Goal: Task Accomplishment & Management: Manage account settings

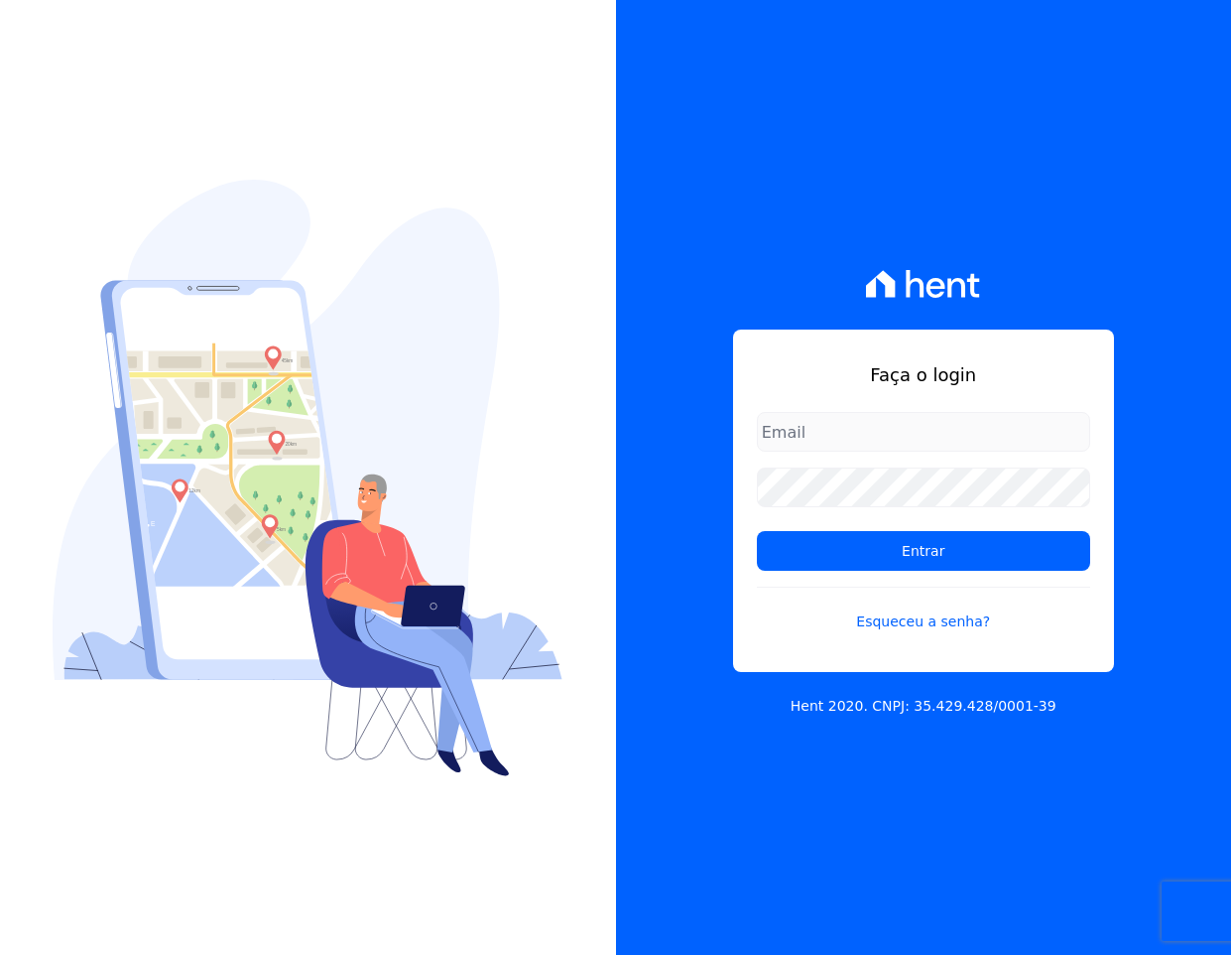
click at [0, 954] on com-1password-button at bounding box center [0, 955] width 0 height 0
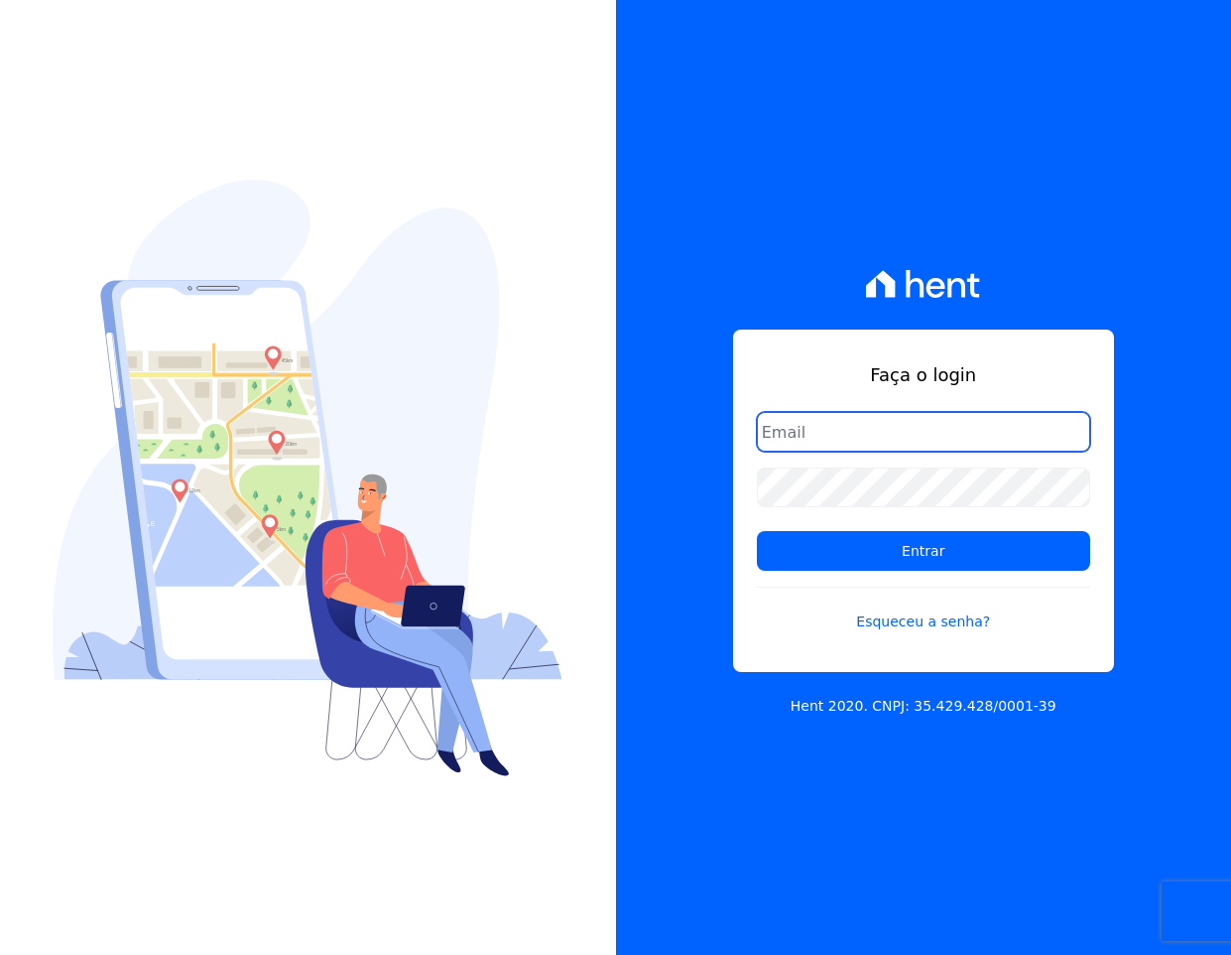
type input "davi.novaes@e-arke.com"
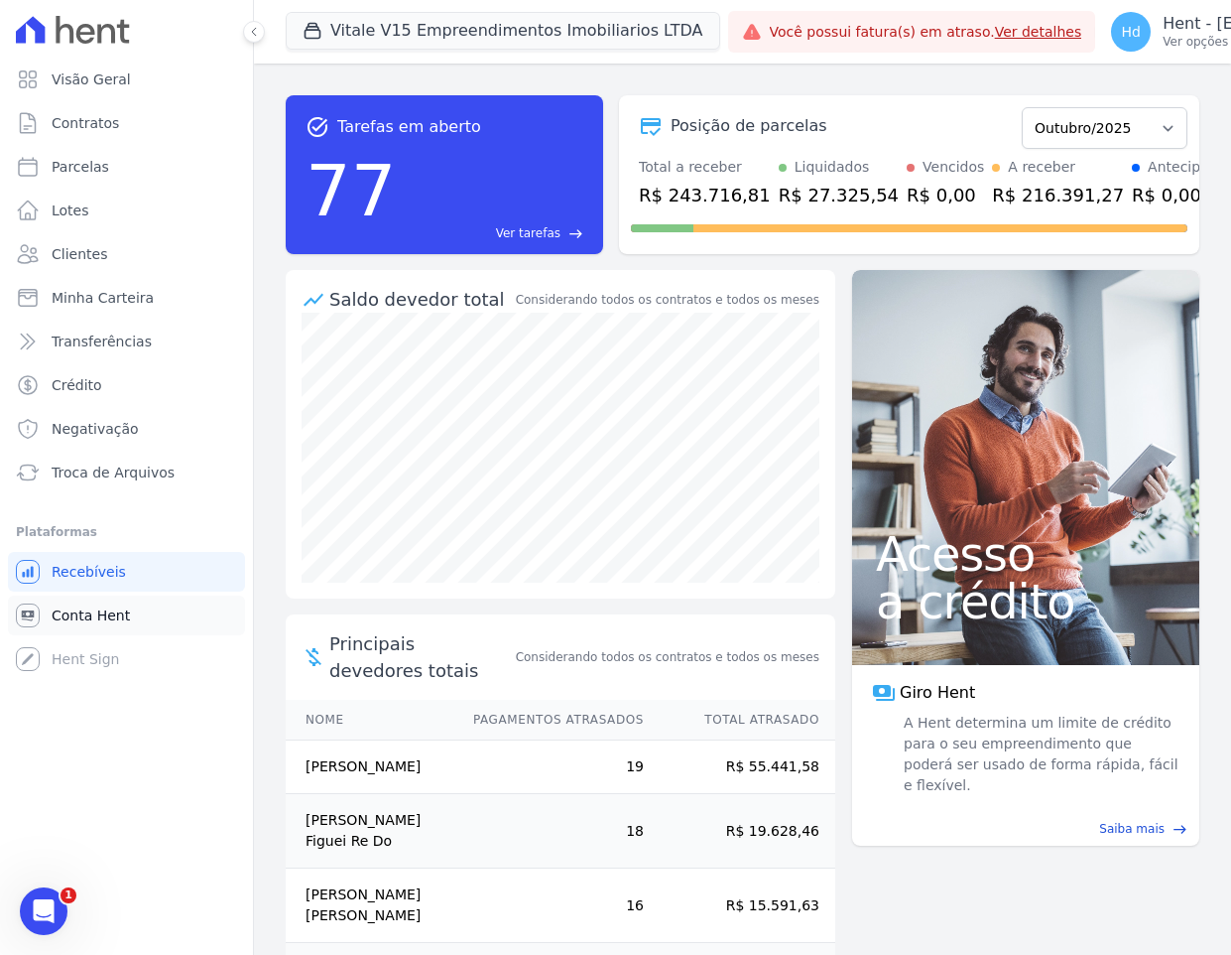
click at [88, 610] on span "Conta Hent" at bounding box center [91, 615] width 78 height 20
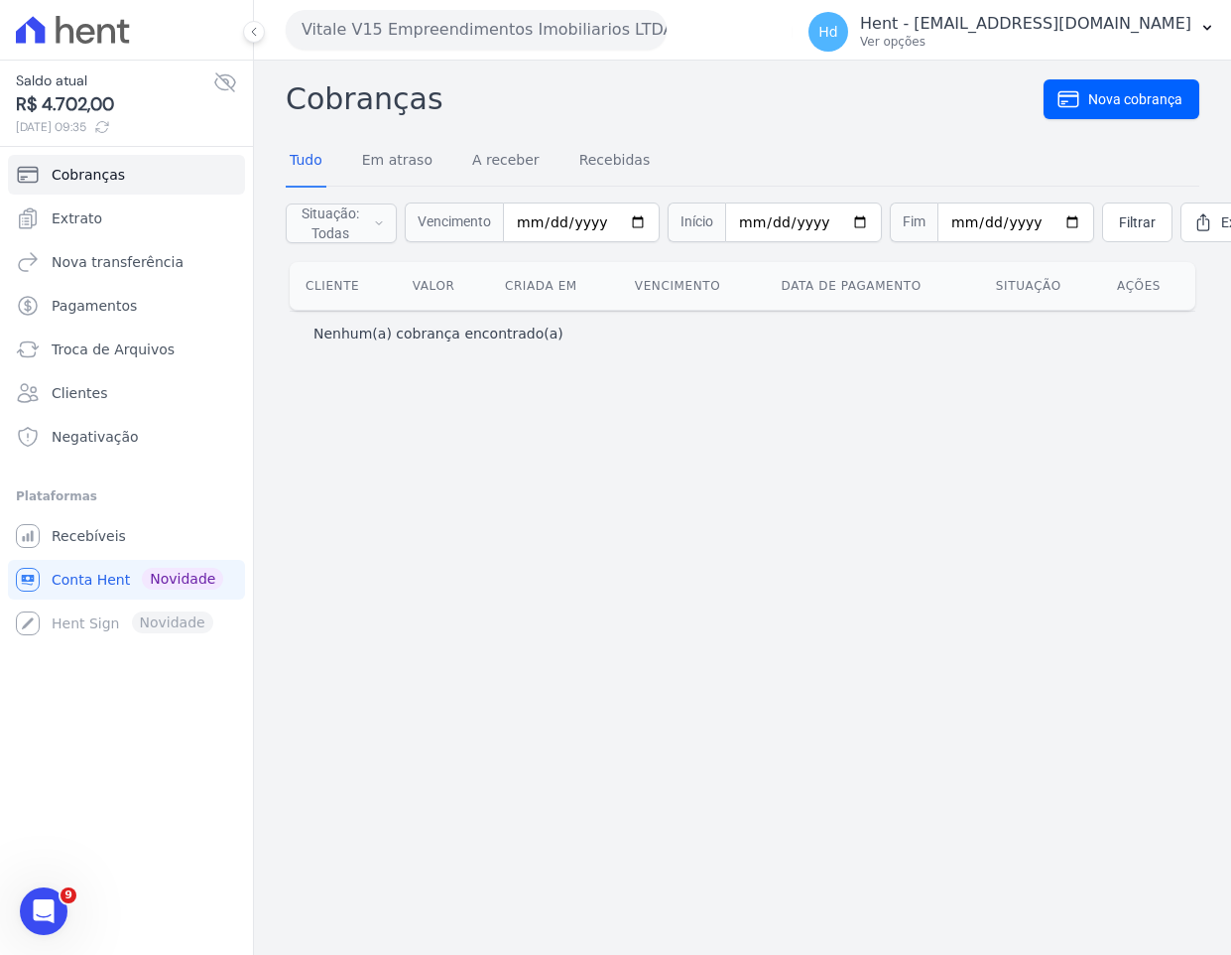
click at [479, 27] on button "Vitale V15 Empreendimentos Imobiliarios LTDA" at bounding box center [476, 30] width 381 height 40
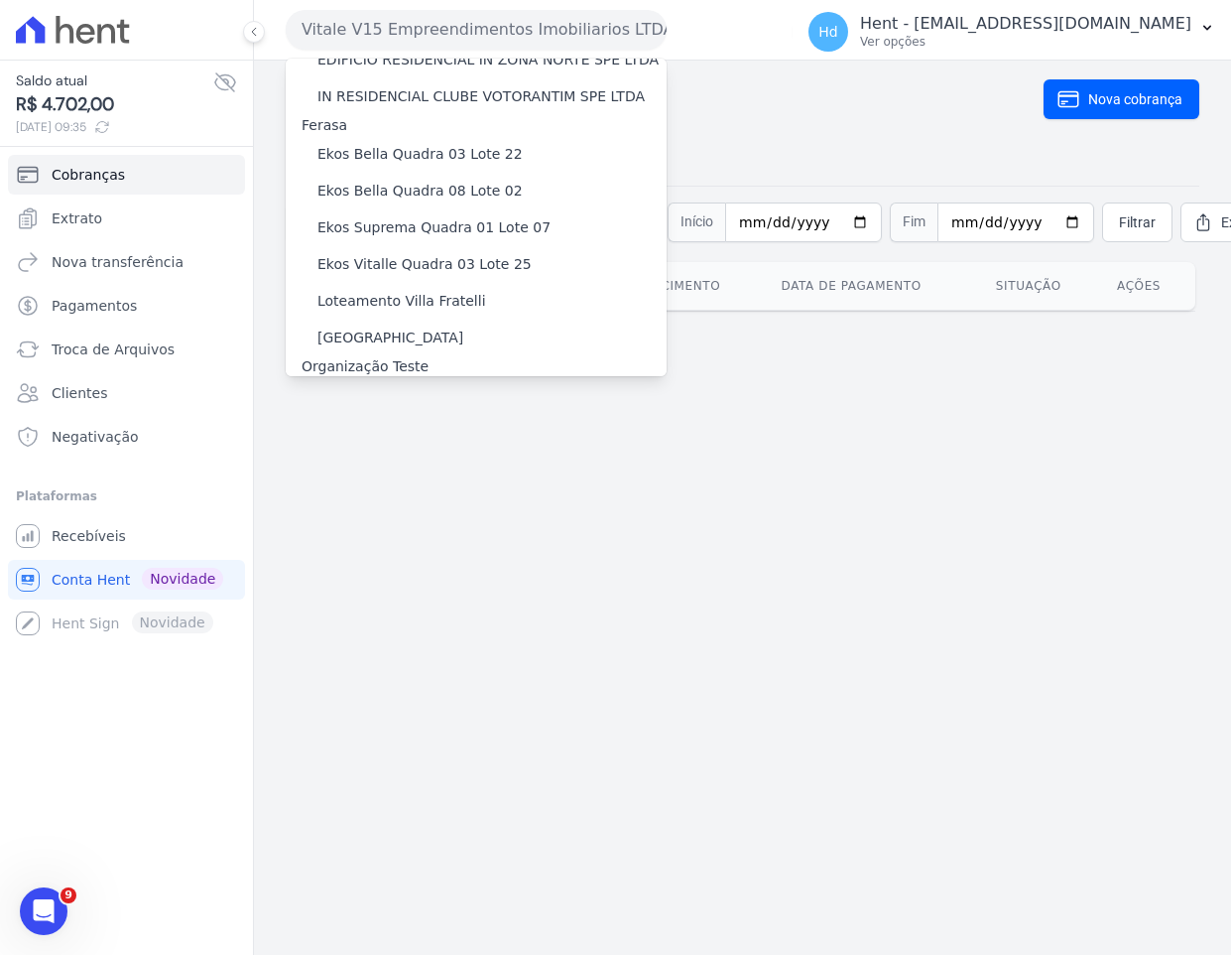
scroll to position [13263, 0]
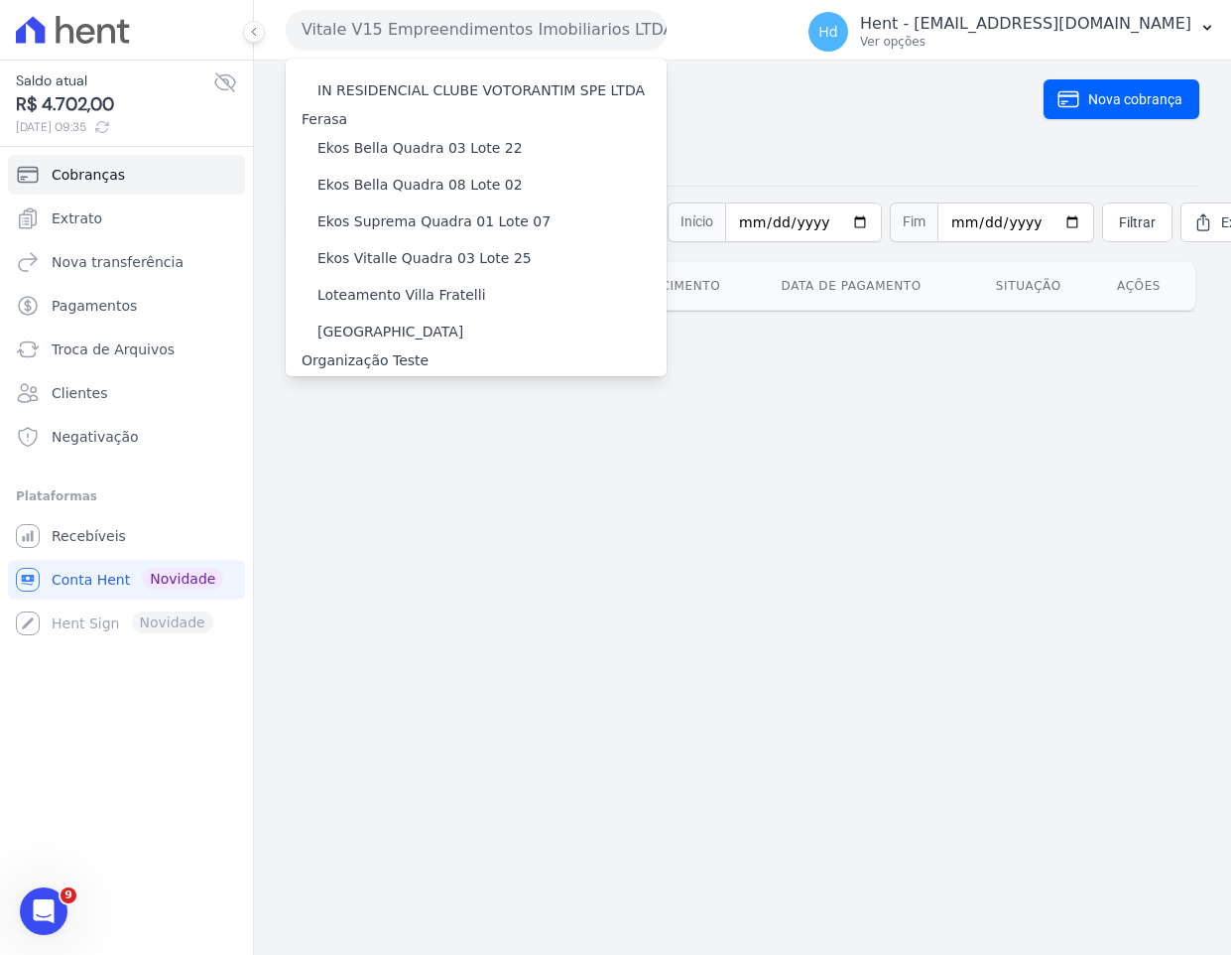
click at [433, 662] on label "[PERSON_NAME]" at bounding box center [375, 672] width 115 height 21
click at [0, 0] on input "[PERSON_NAME]" at bounding box center [0, 0] width 0 height 0
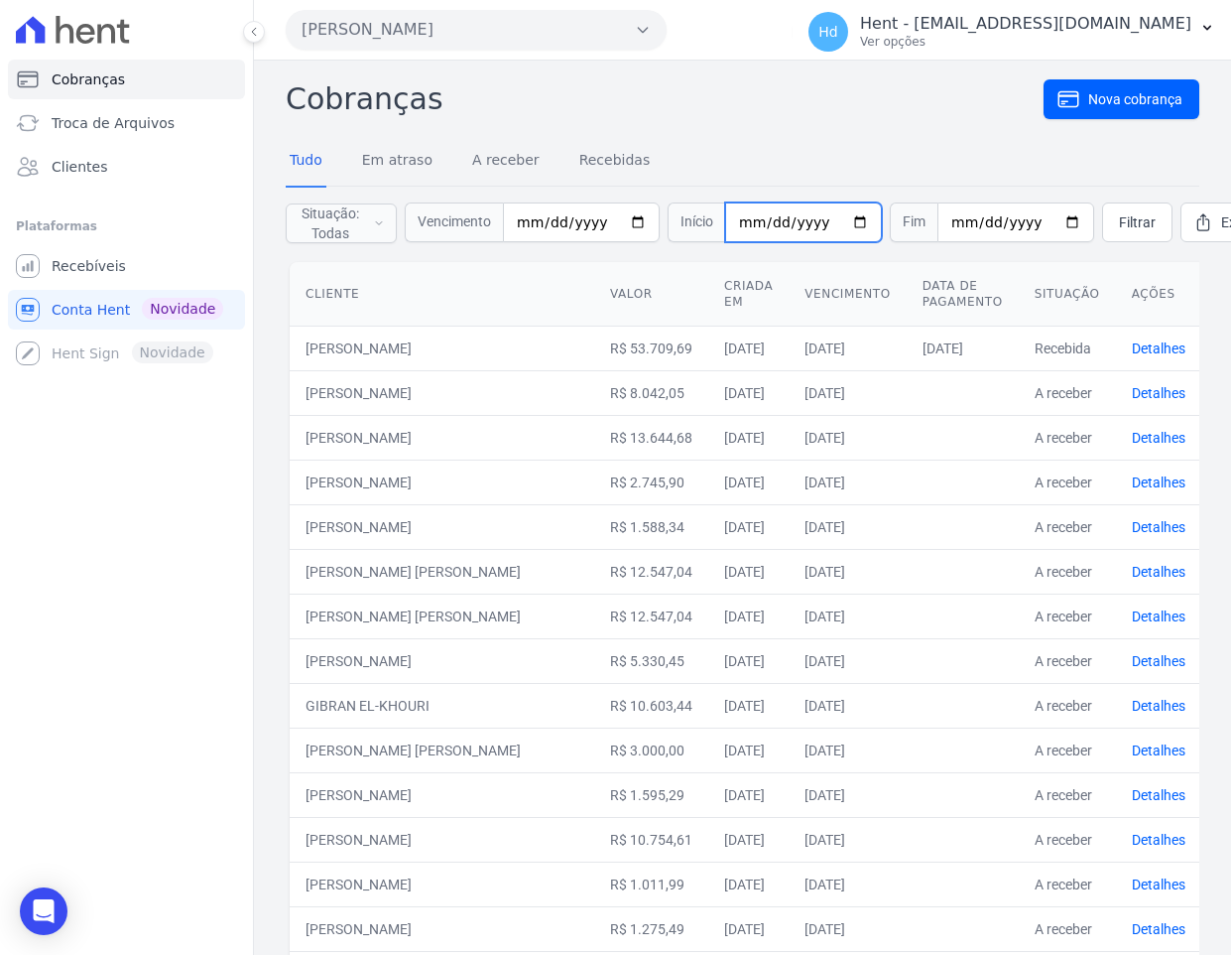
click at [839, 217] on input "date" at bounding box center [803, 222] width 157 height 40
type input "[DATE]"
click at [1047, 219] on input "date" at bounding box center [1016, 222] width 157 height 40
type input "[DATE]"
click at [1119, 216] on span "Filtrar" at bounding box center [1137, 222] width 37 height 20
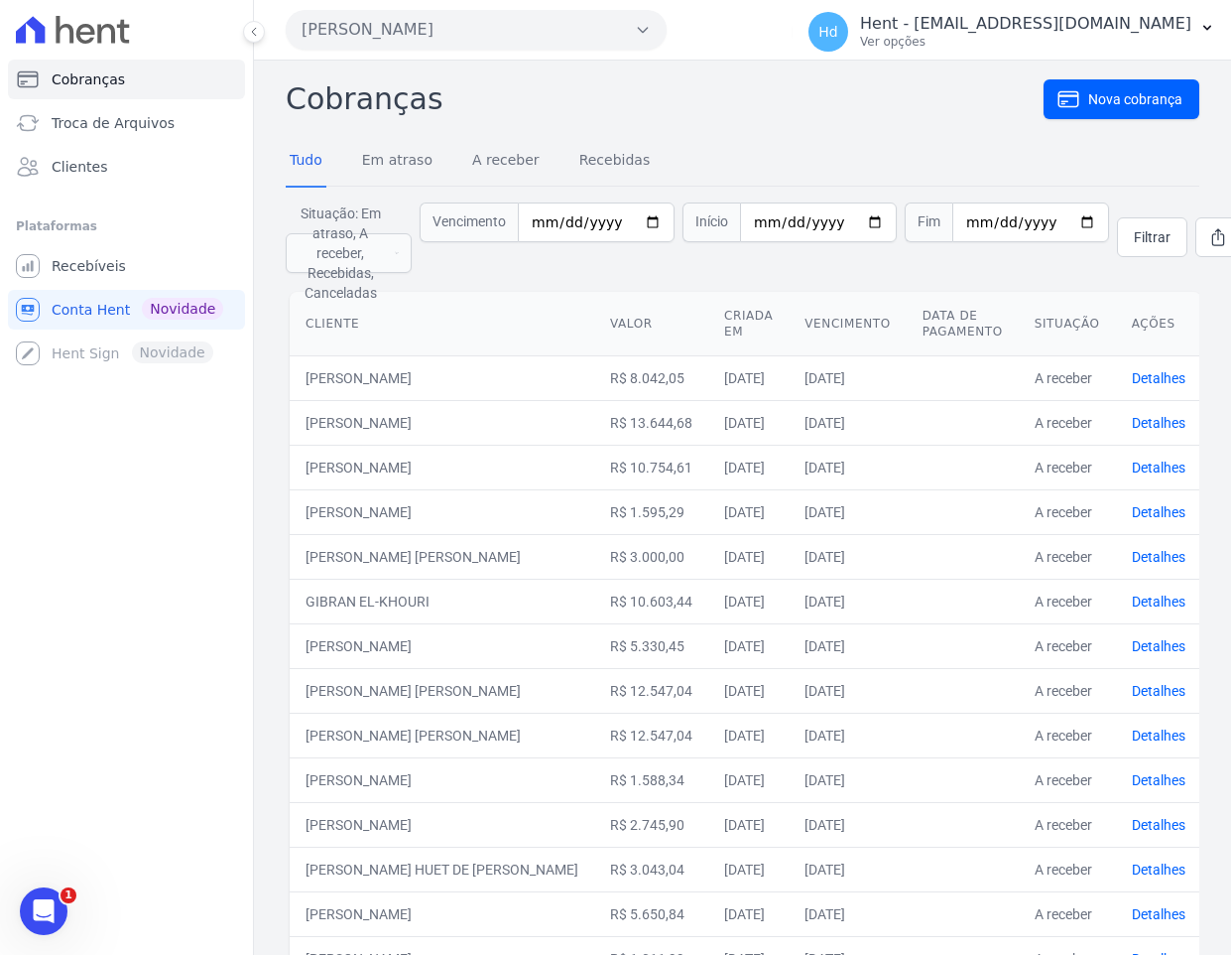
click at [872, 269] on form "Situação: Em atraso, A receber, Recebidas, Canceladas Em atraso A receber Receb…" at bounding box center [743, 237] width 914 height 101
click at [107, 118] on span "Troca de Arquivos" at bounding box center [113, 123] width 123 height 20
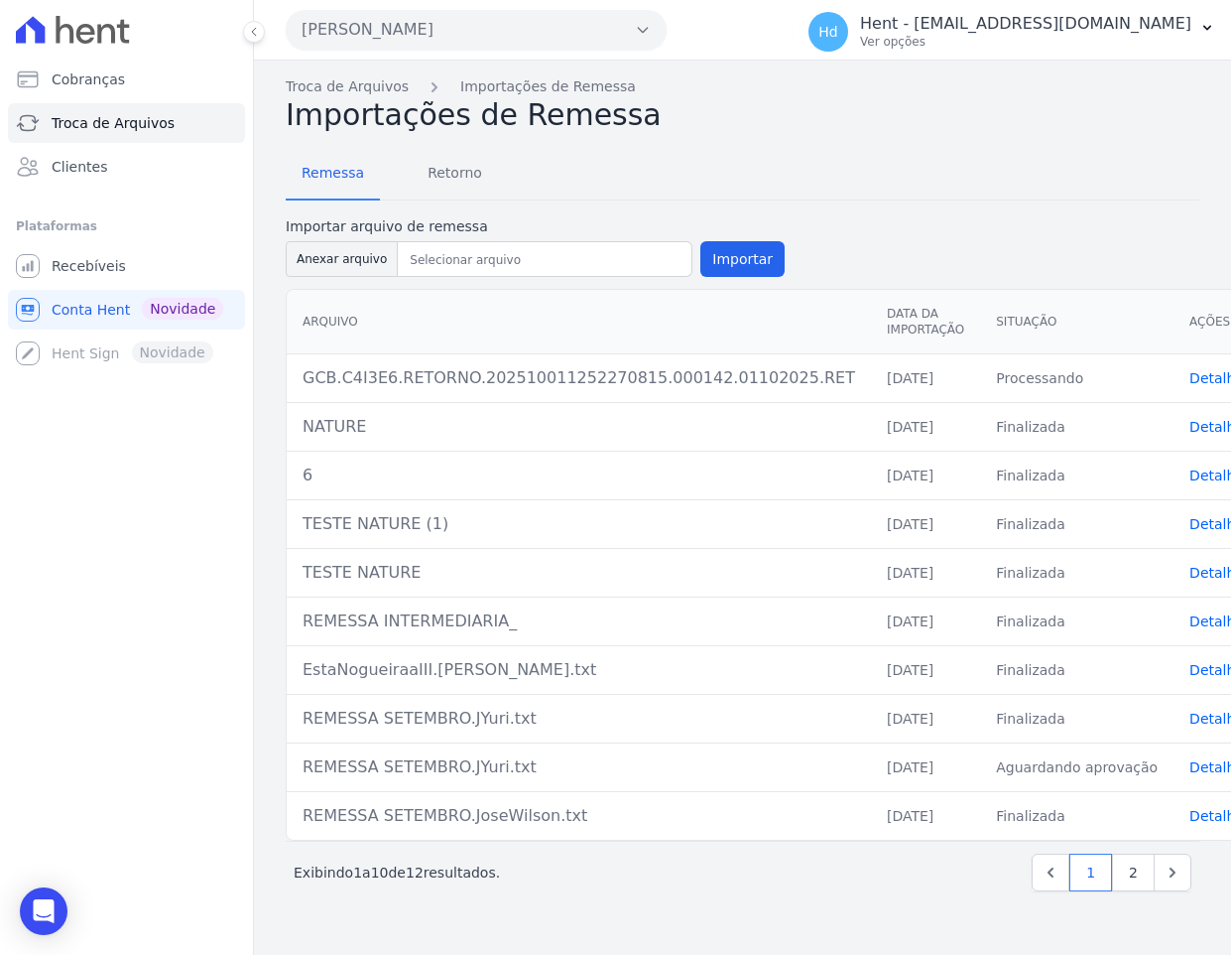
click at [1190, 426] on link "Detalhes" at bounding box center [1221, 427] width 62 height 16
click at [1190, 383] on link "Detalhes" at bounding box center [1221, 378] width 62 height 16
click at [458, 174] on span "Retorno" at bounding box center [455, 173] width 78 height 40
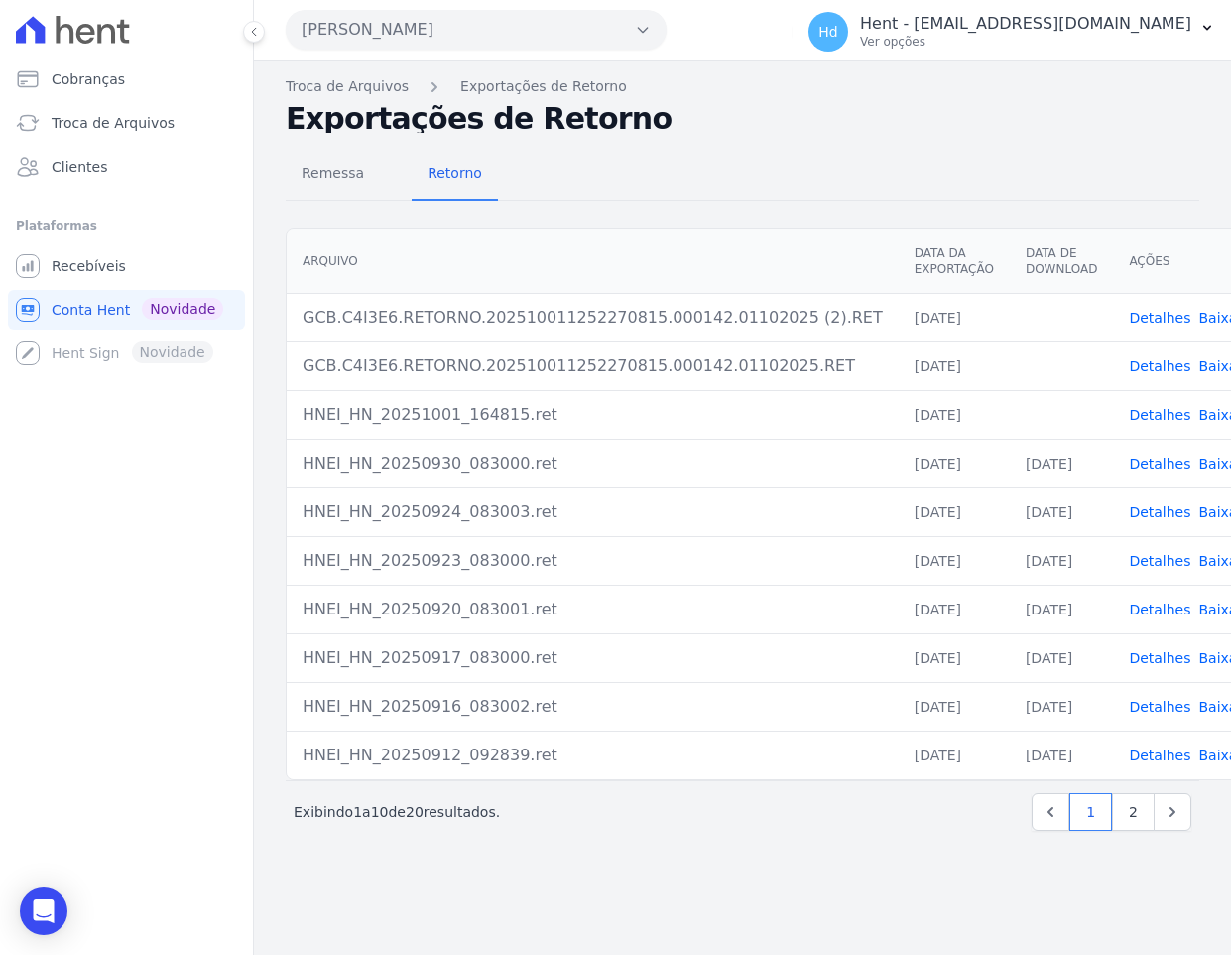
click at [672, 185] on div "Remessa Retorno" at bounding box center [743, 175] width 914 height 52
click at [1129, 316] on link "Detalhes" at bounding box center [1160, 318] width 62 height 16
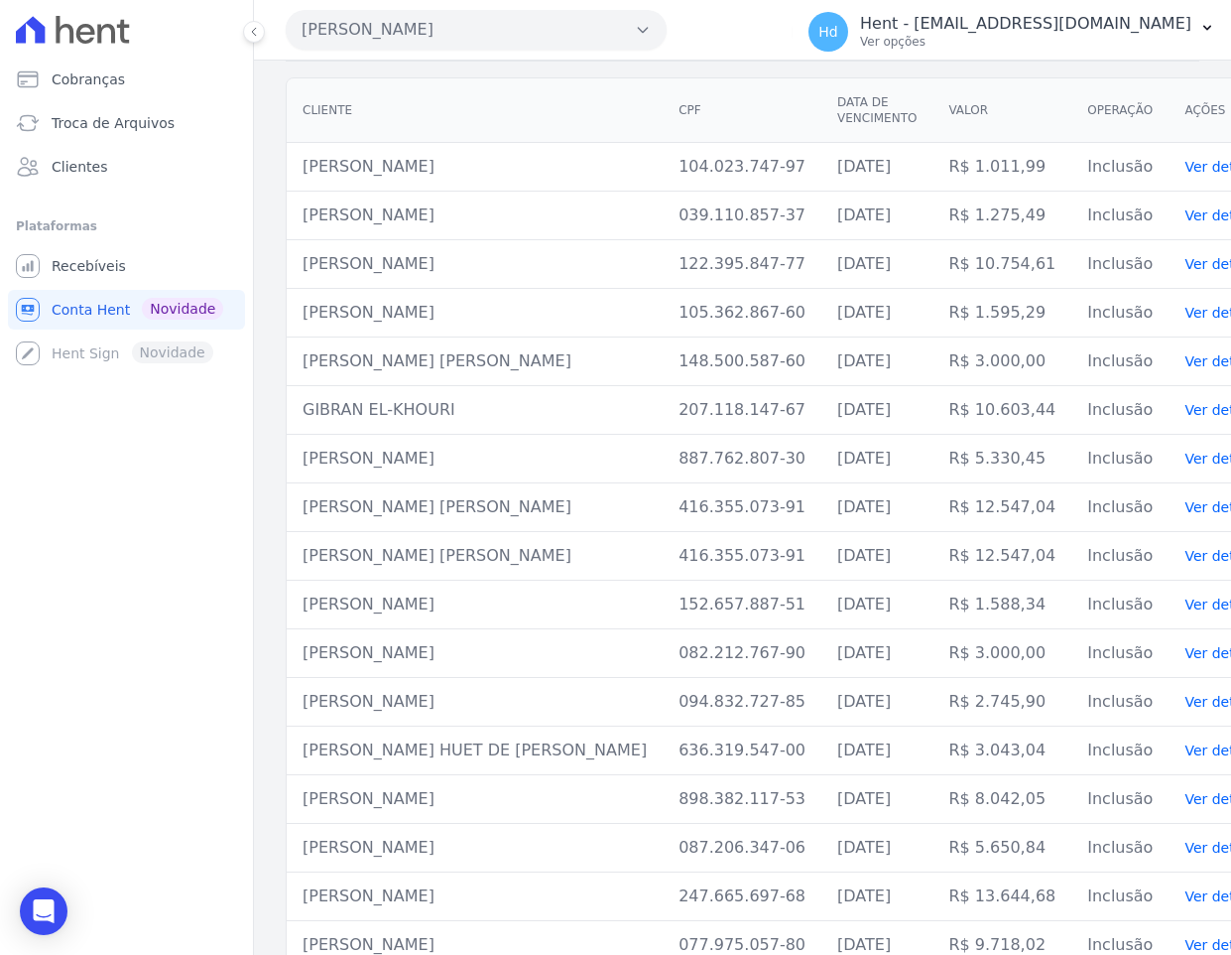
scroll to position [135, 0]
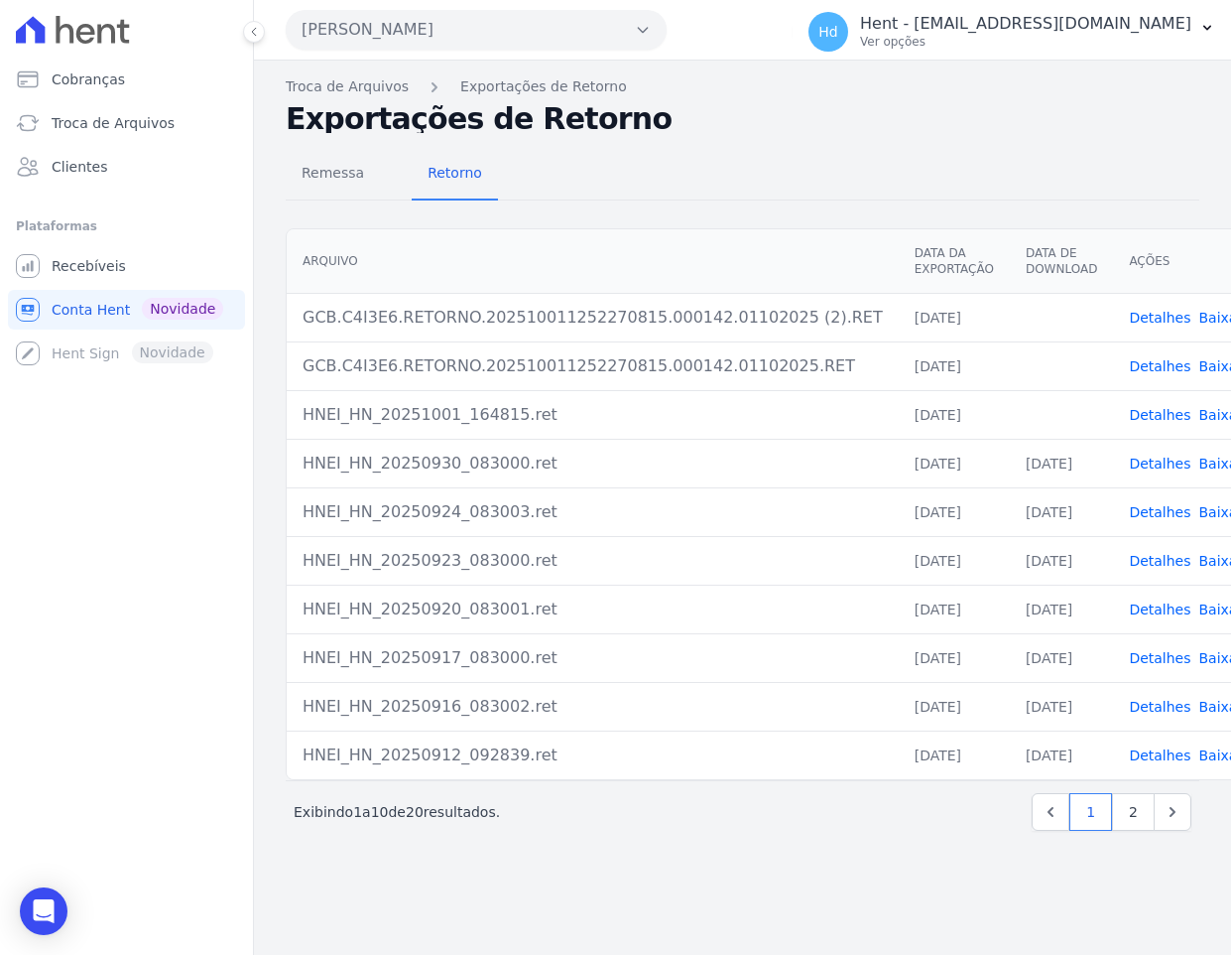
click at [1129, 364] on link "Detalhes" at bounding box center [1160, 366] width 62 height 16
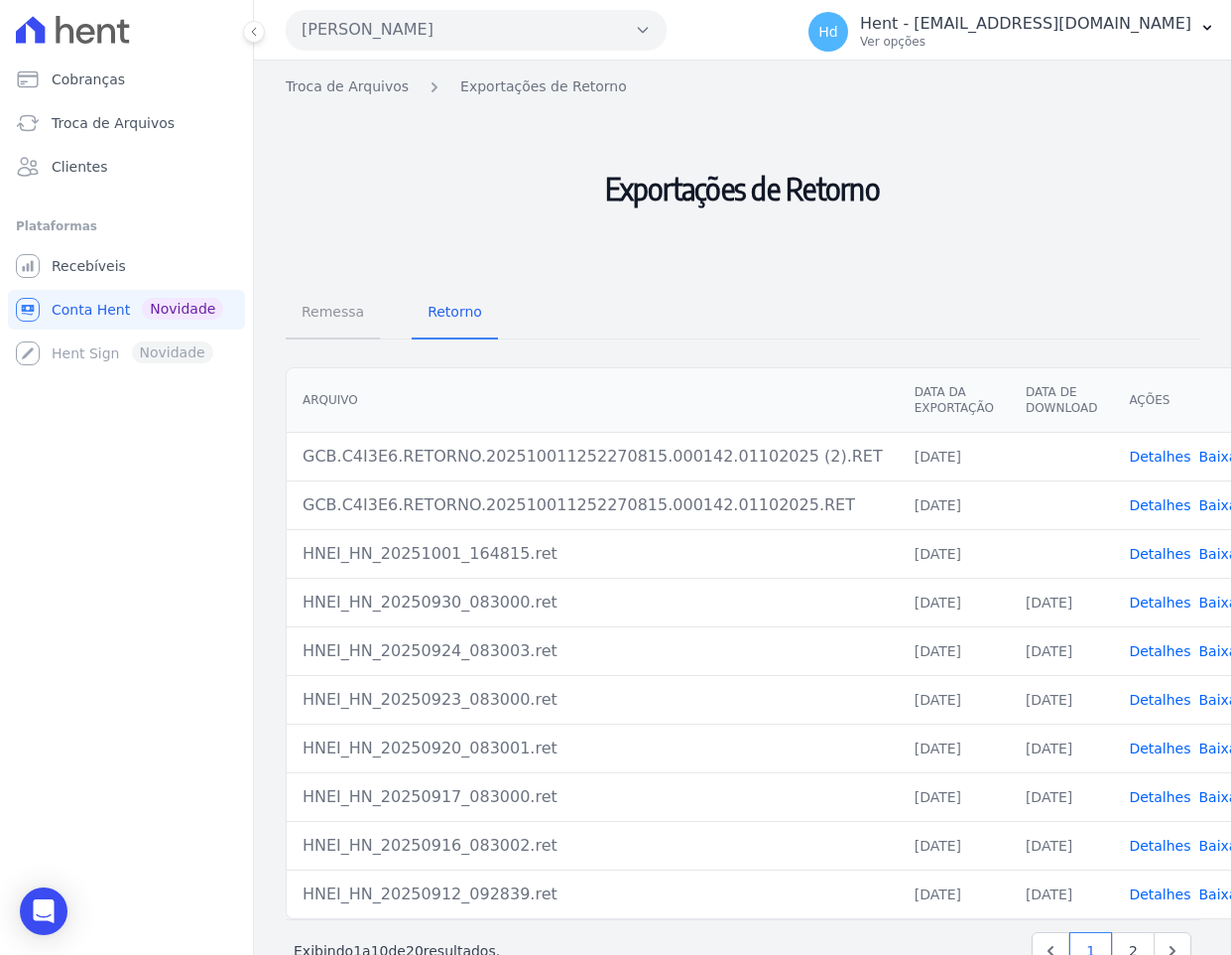
click at [346, 307] on span "Remessa" at bounding box center [333, 312] width 86 height 40
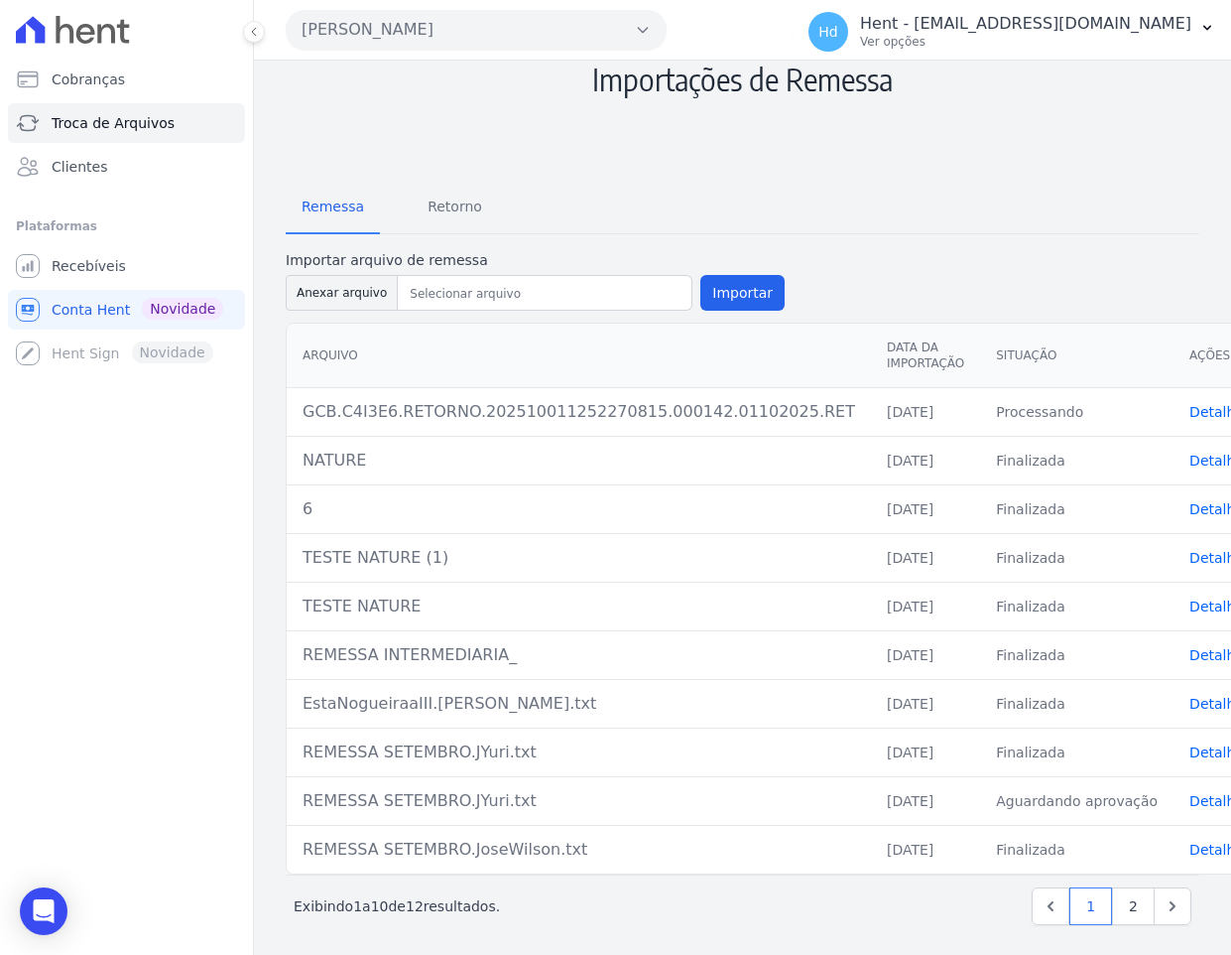
scroll to position [107, 0]
click at [83, 69] on span "Cobranças" at bounding box center [88, 79] width 73 height 20
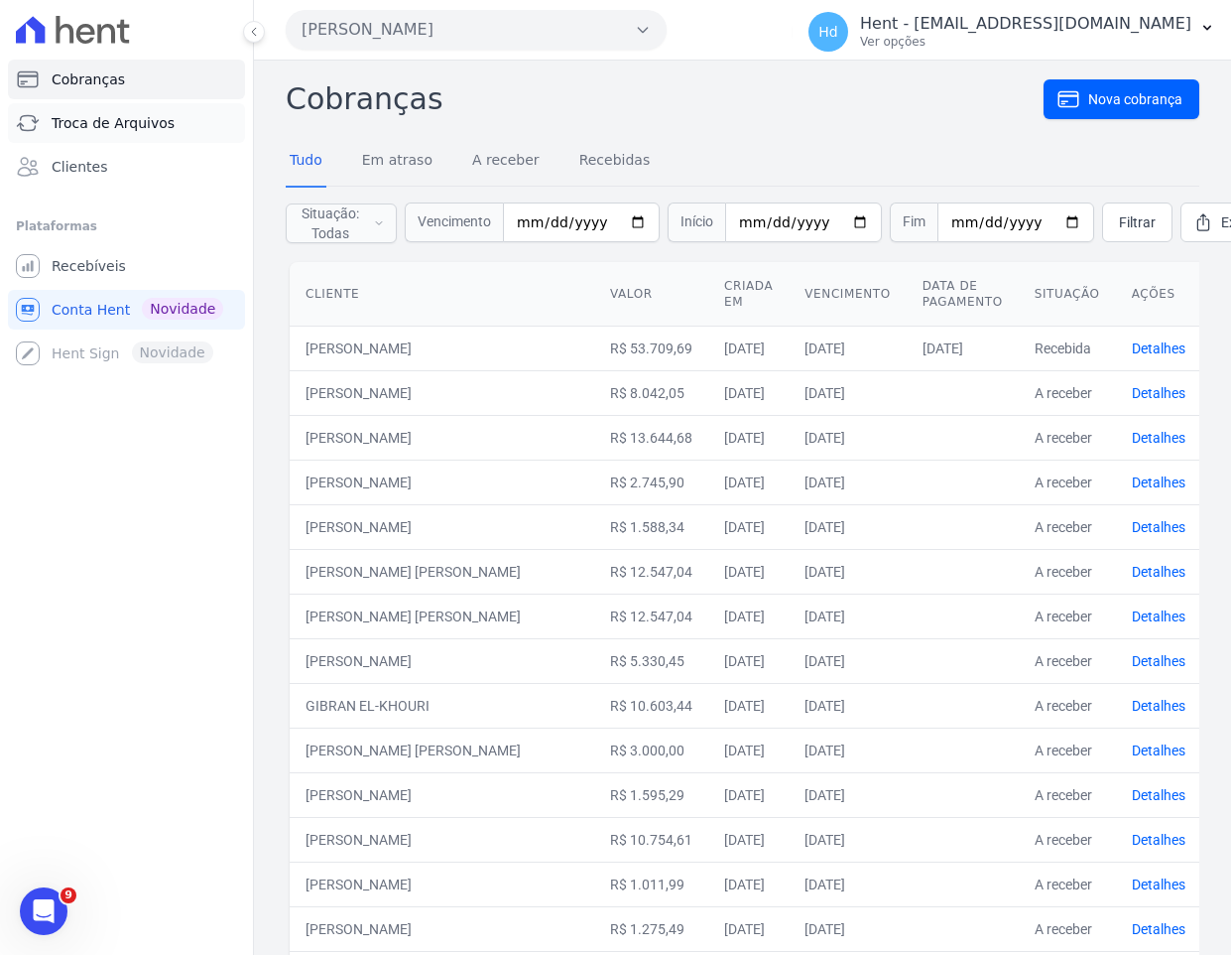
click at [152, 128] on span "Troca de Arquivos" at bounding box center [113, 123] width 123 height 20
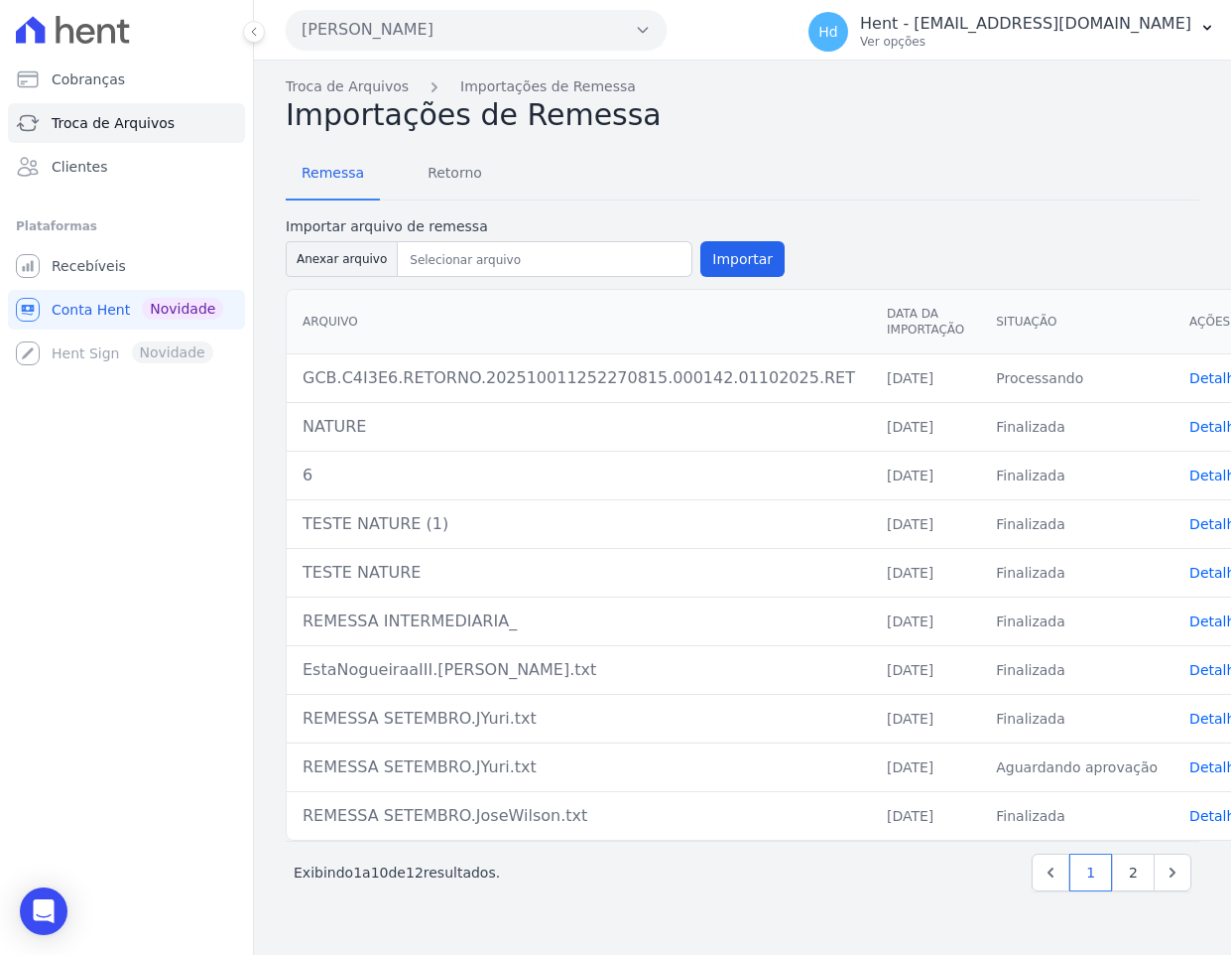
click at [965, 262] on form "Importar arquivo de remessa Anexar arquivo Importar" at bounding box center [743, 248] width 914 height 64
click at [1190, 376] on link "Detalhes" at bounding box center [1221, 378] width 62 height 16
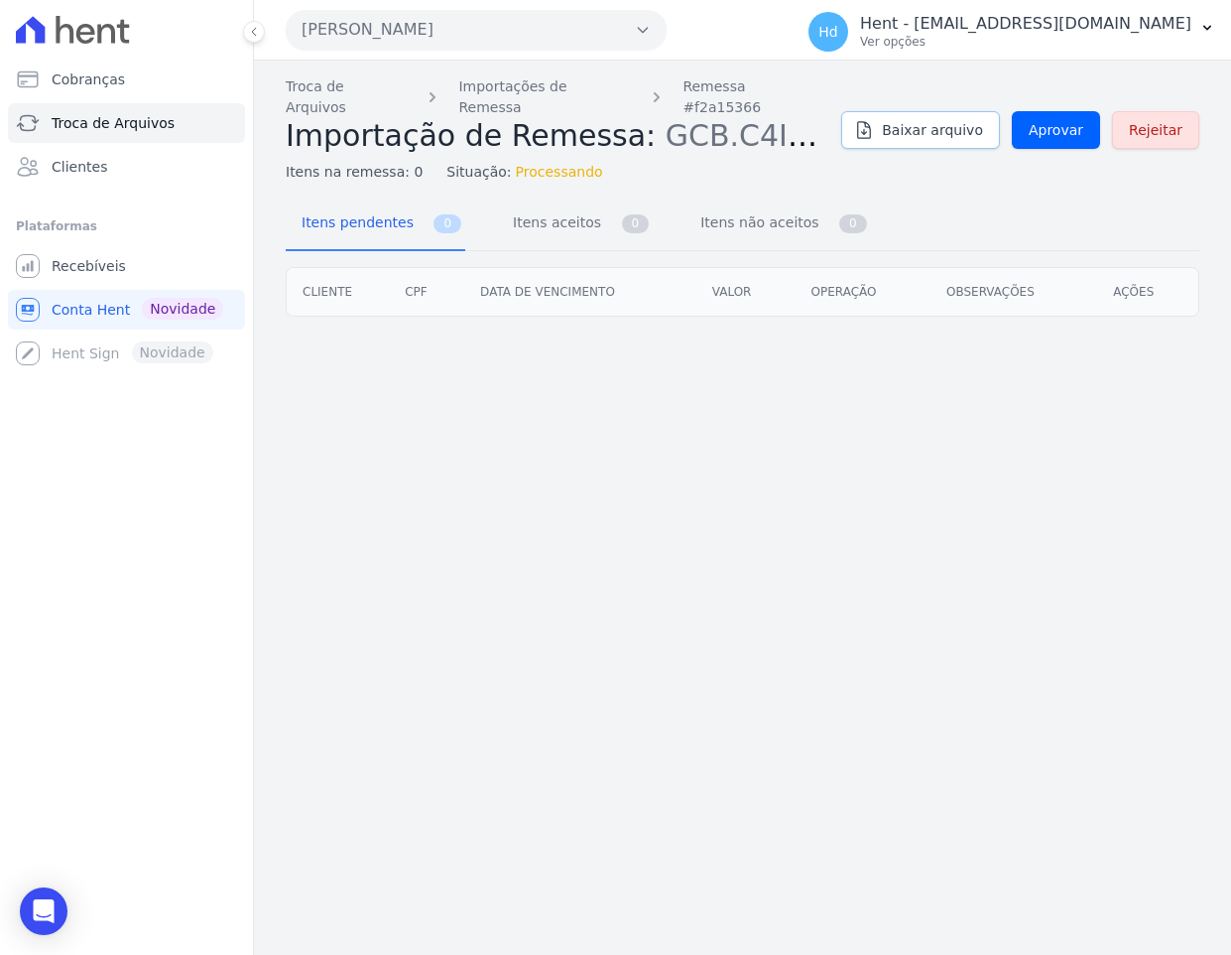
click at [956, 127] on span "Baixar arquivo" at bounding box center [932, 130] width 101 height 20
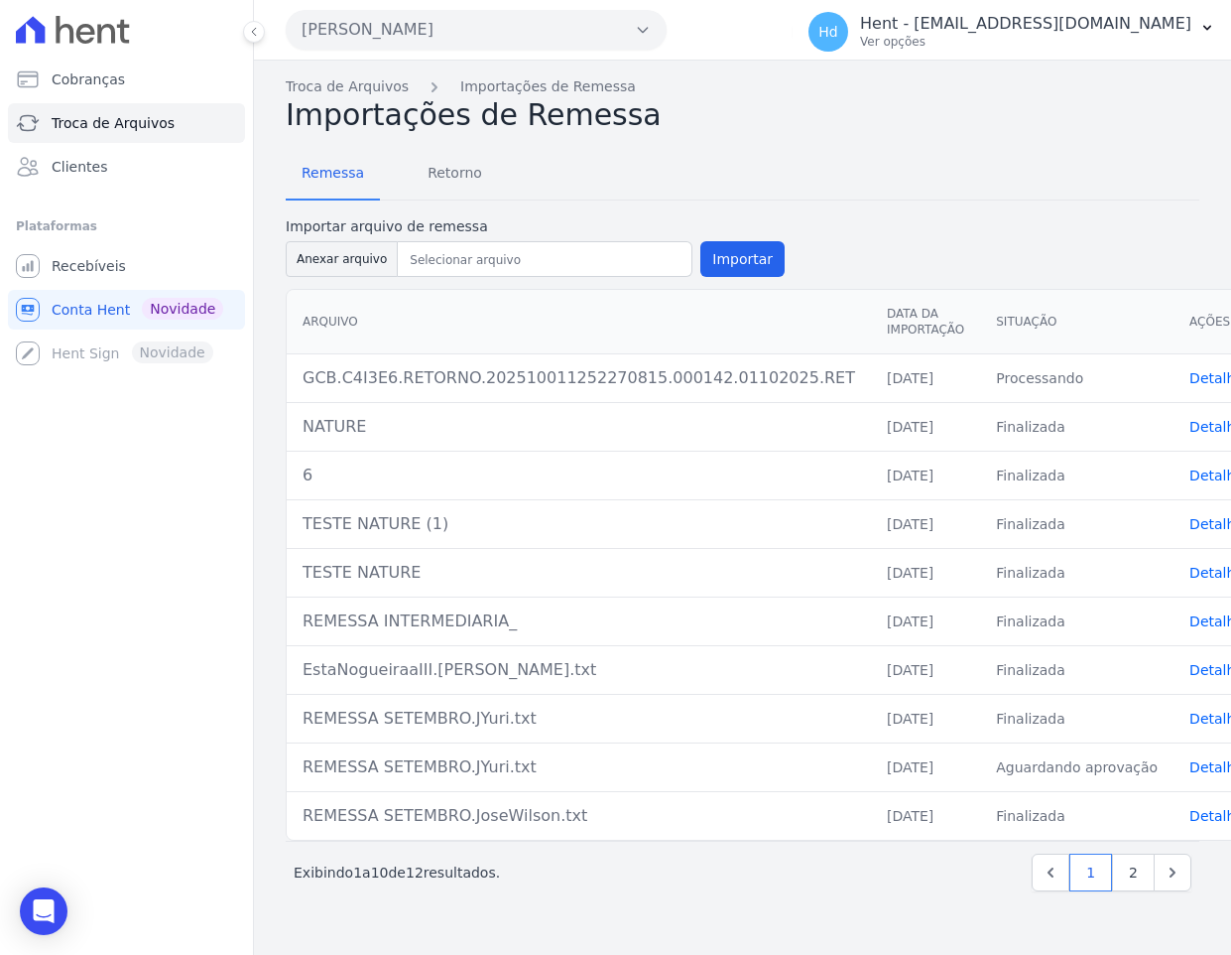
click at [1190, 420] on link "Detalhes" at bounding box center [1221, 427] width 62 height 16
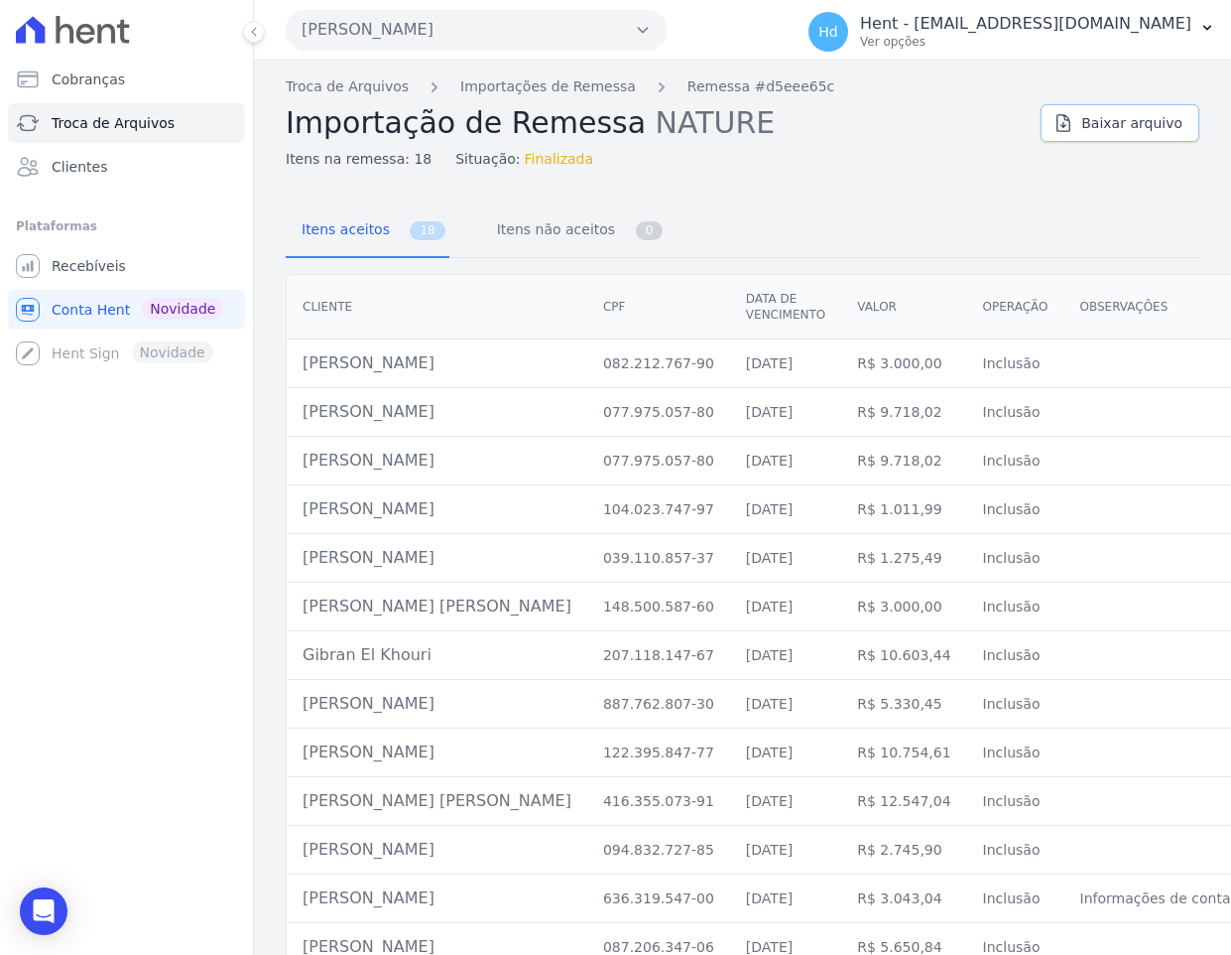
click at [1074, 123] on icon at bounding box center [1064, 123] width 20 height 20
click at [362, 84] on link "Troca de Arquivos" at bounding box center [347, 86] width 123 height 21
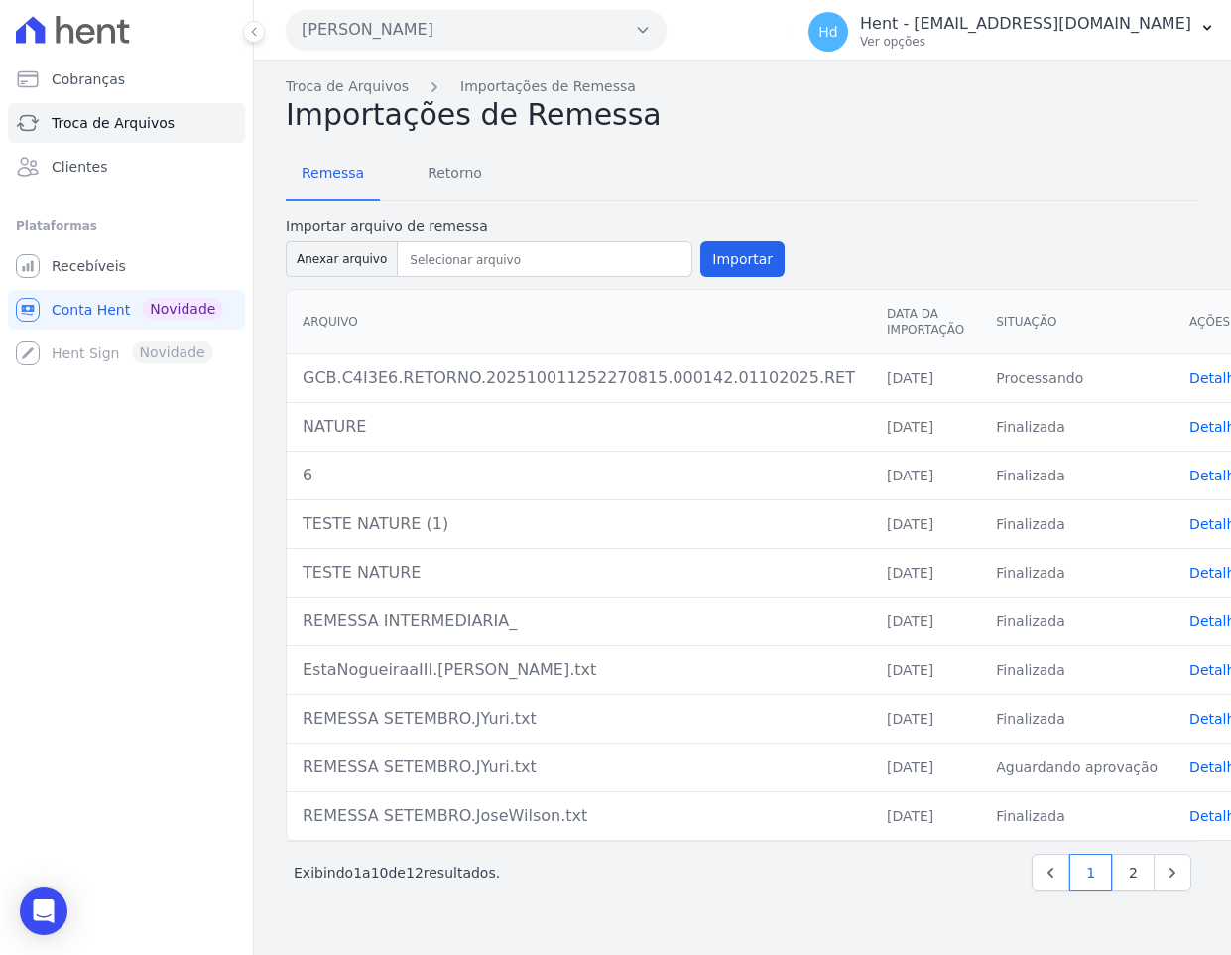
click at [1190, 379] on link "Detalhes" at bounding box center [1221, 378] width 62 height 16
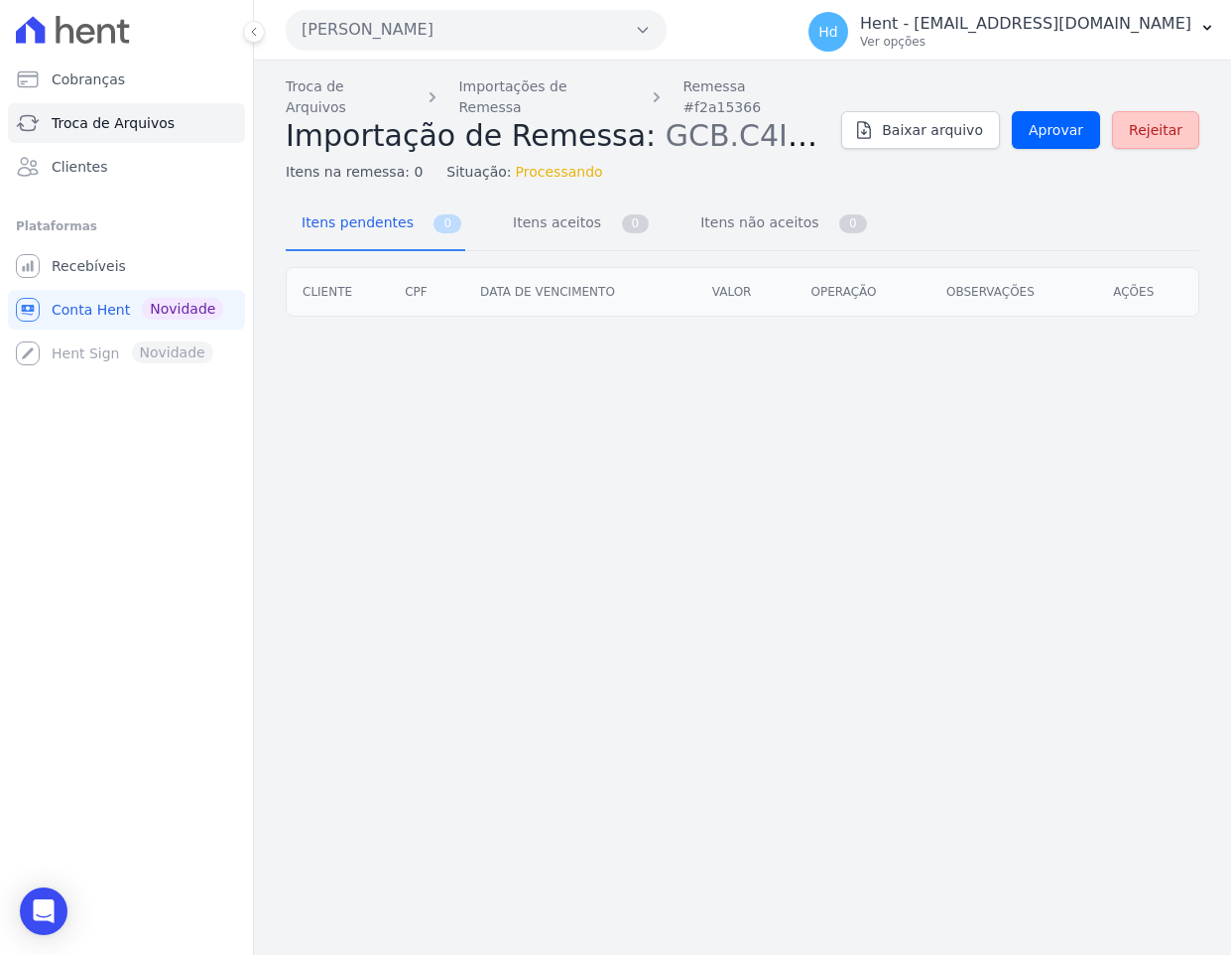
click at [1174, 122] on span "Rejeitar" at bounding box center [1156, 130] width 54 height 20
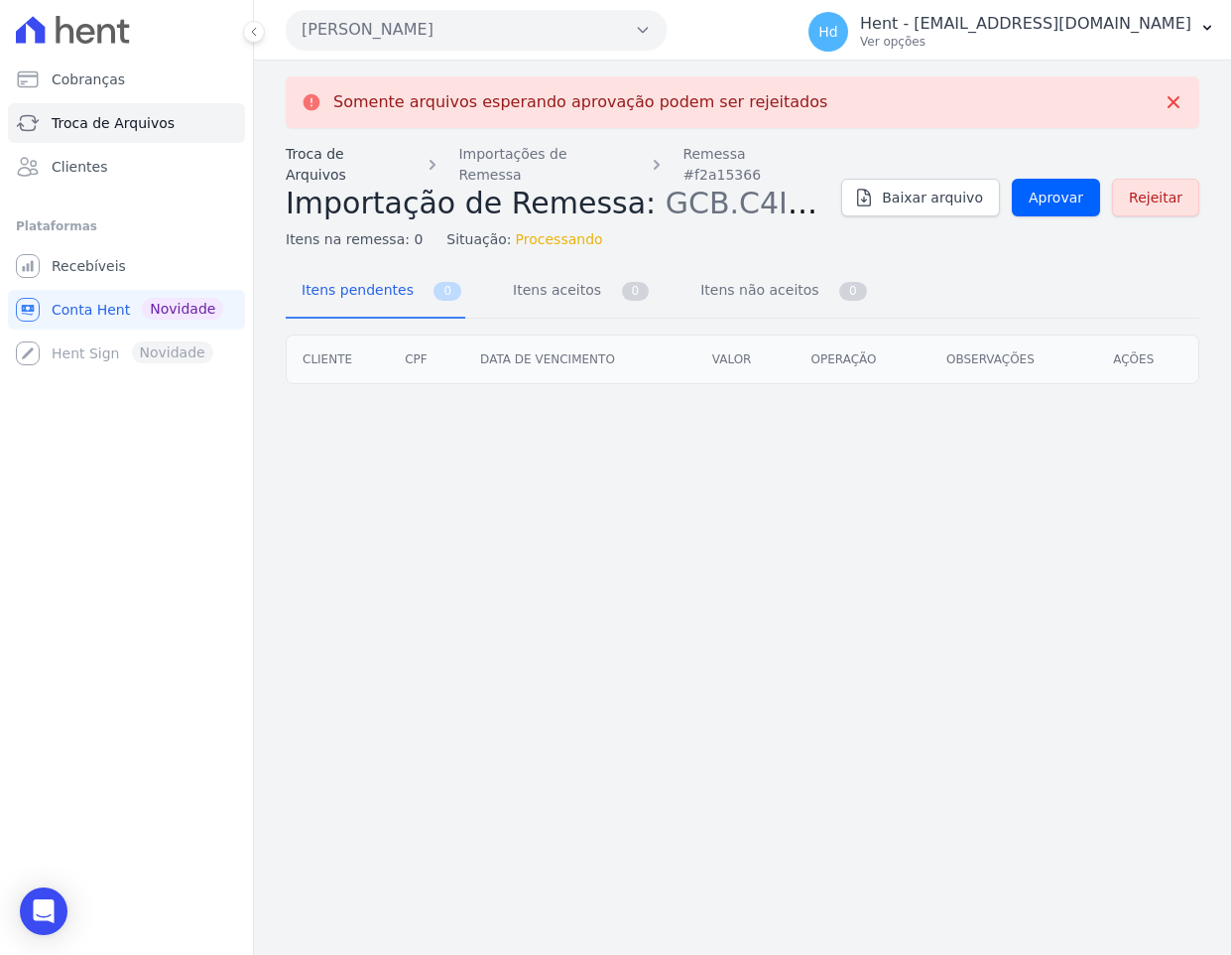
click at [376, 152] on link "Troca de Arquivos" at bounding box center [346, 165] width 121 height 42
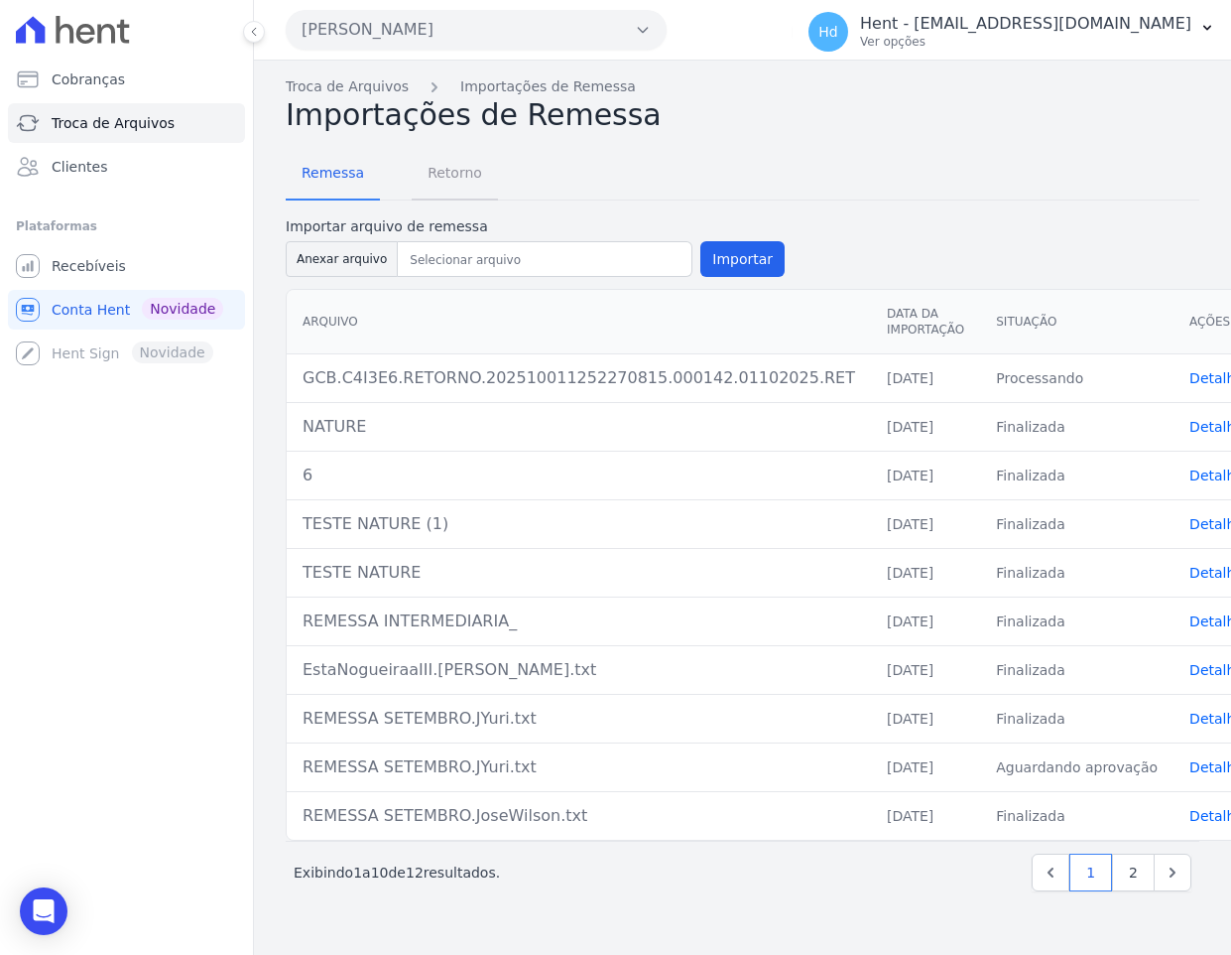
click at [442, 170] on span "Retorno" at bounding box center [455, 173] width 78 height 40
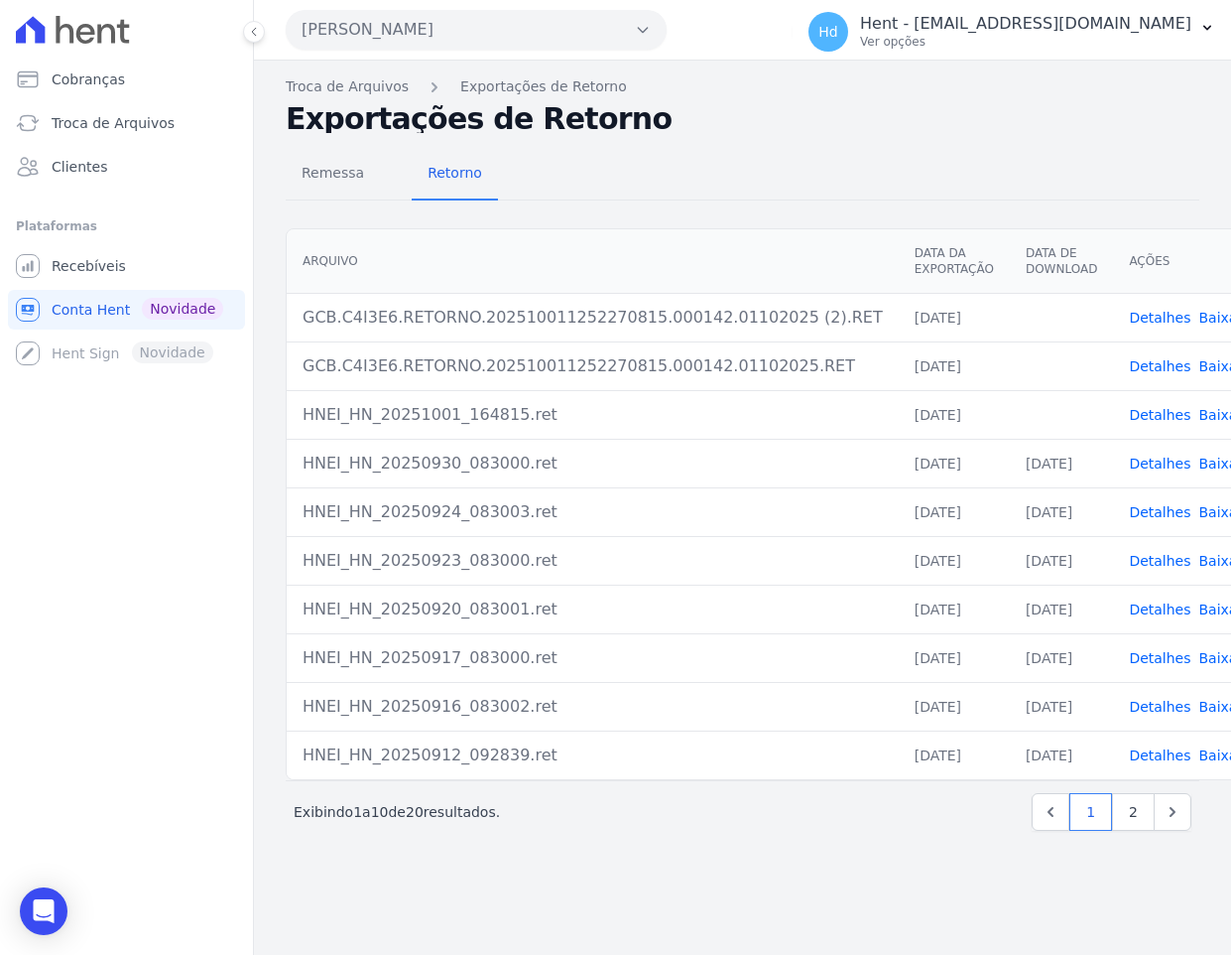
click at [1129, 363] on link "Detalhes" at bounding box center [1160, 366] width 62 height 16
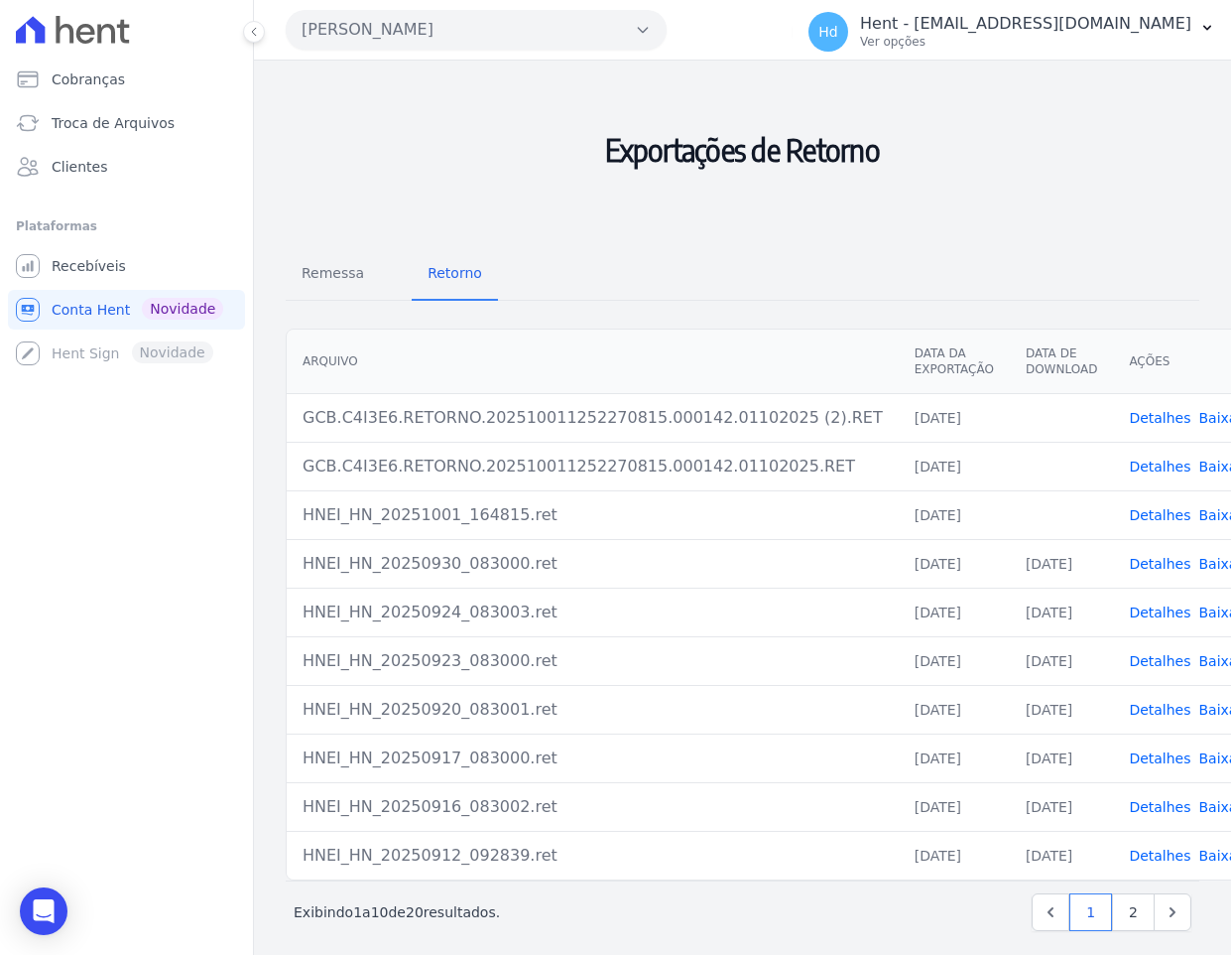
scroll to position [51, 0]
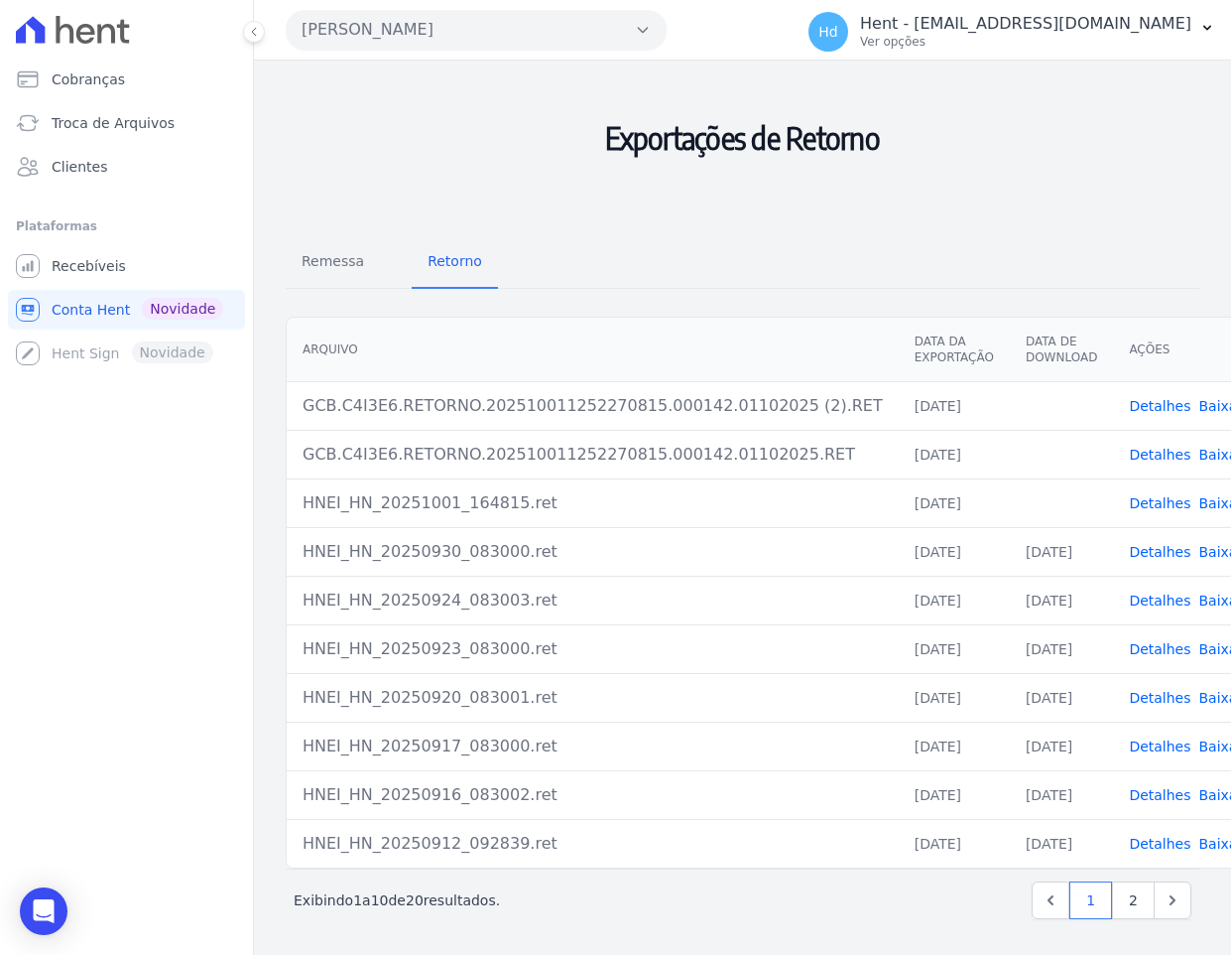
click at [1208, 457] on link "Baixar arquivo" at bounding box center [1250, 455] width 101 height 16
click at [1200, 452] on link "Baixar arquivo" at bounding box center [1250, 455] width 101 height 16
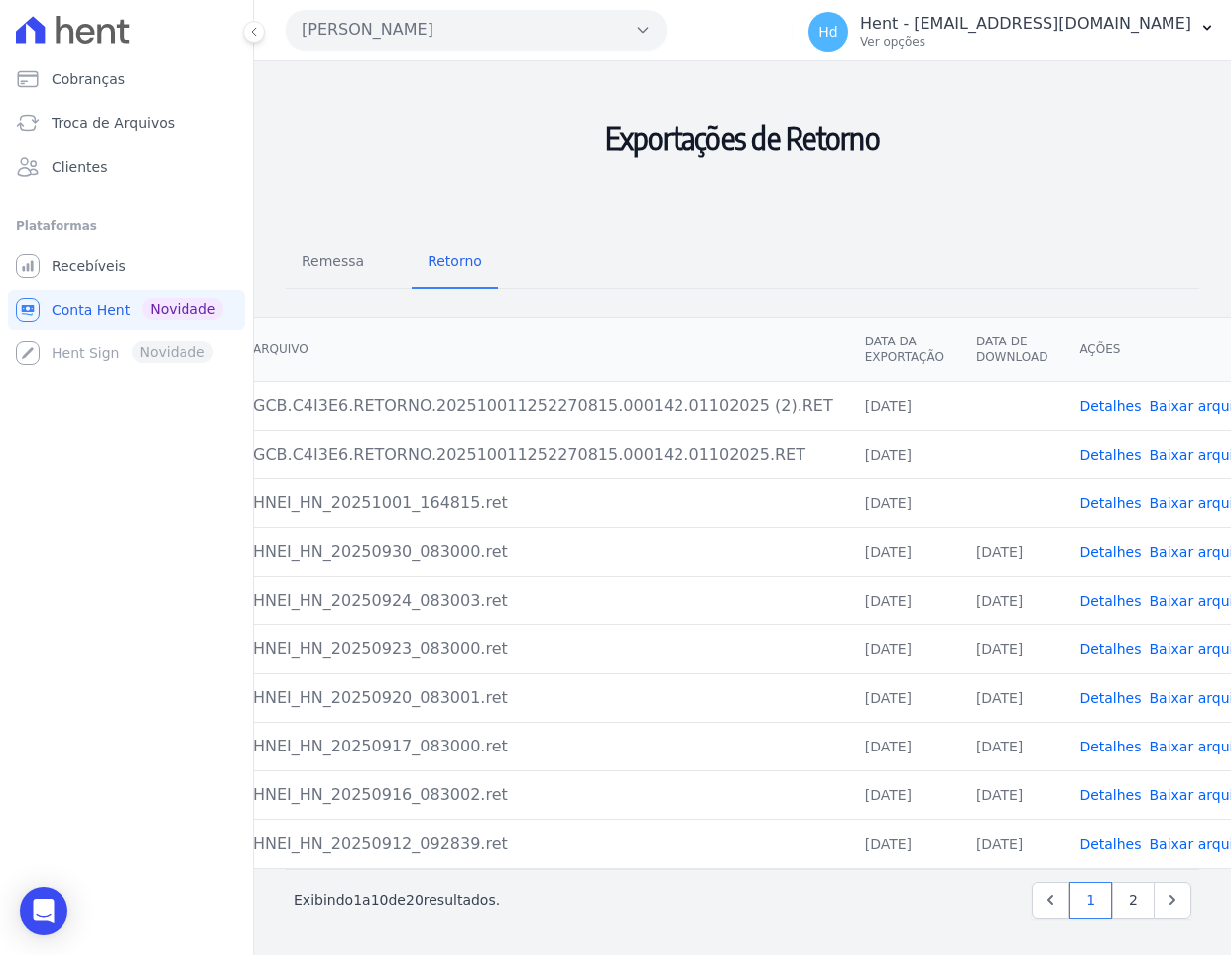
scroll to position [0, 0]
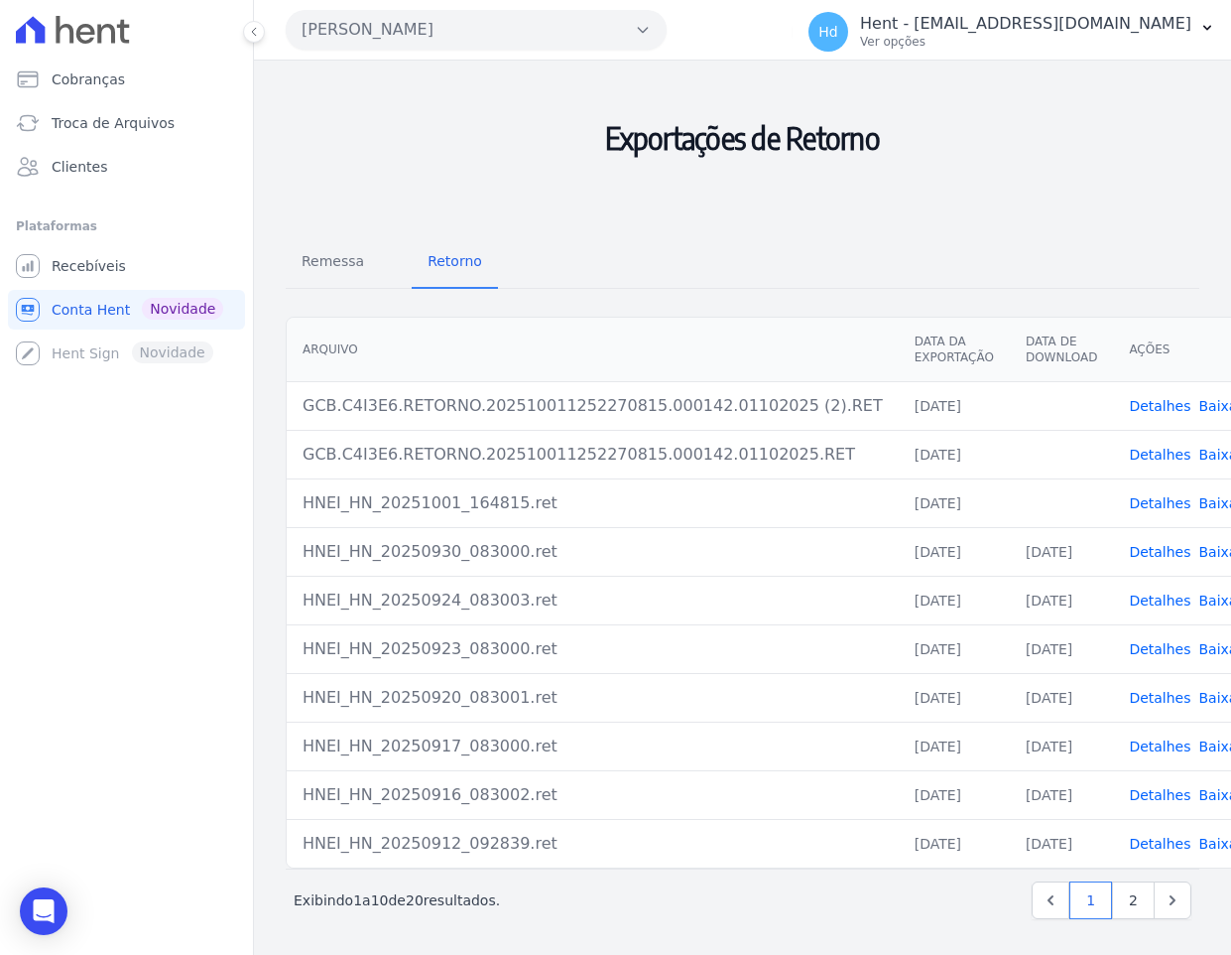
click at [758, 291] on div "Remessa Retorno Arquivo Data da Exportação Data de Download Ações GCB.C4I3E6.RE…" at bounding box center [743, 579] width 914 height 717
click at [314, 275] on span "Remessa" at bounding box center [333, 261] width 86 height 40
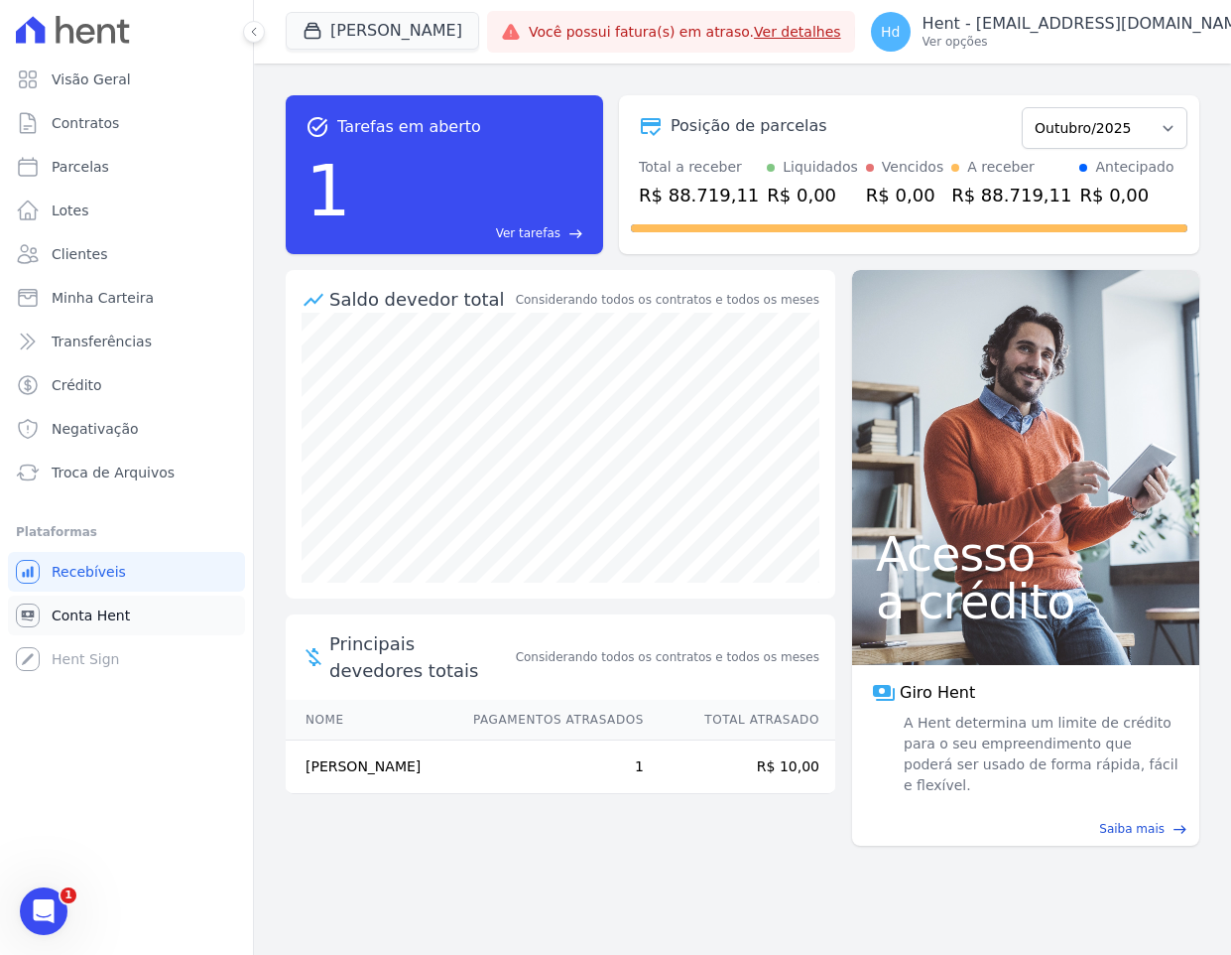
click at [49, 621] on link "Conta Hent" at bounding box center [126, 615] width 237 height 40
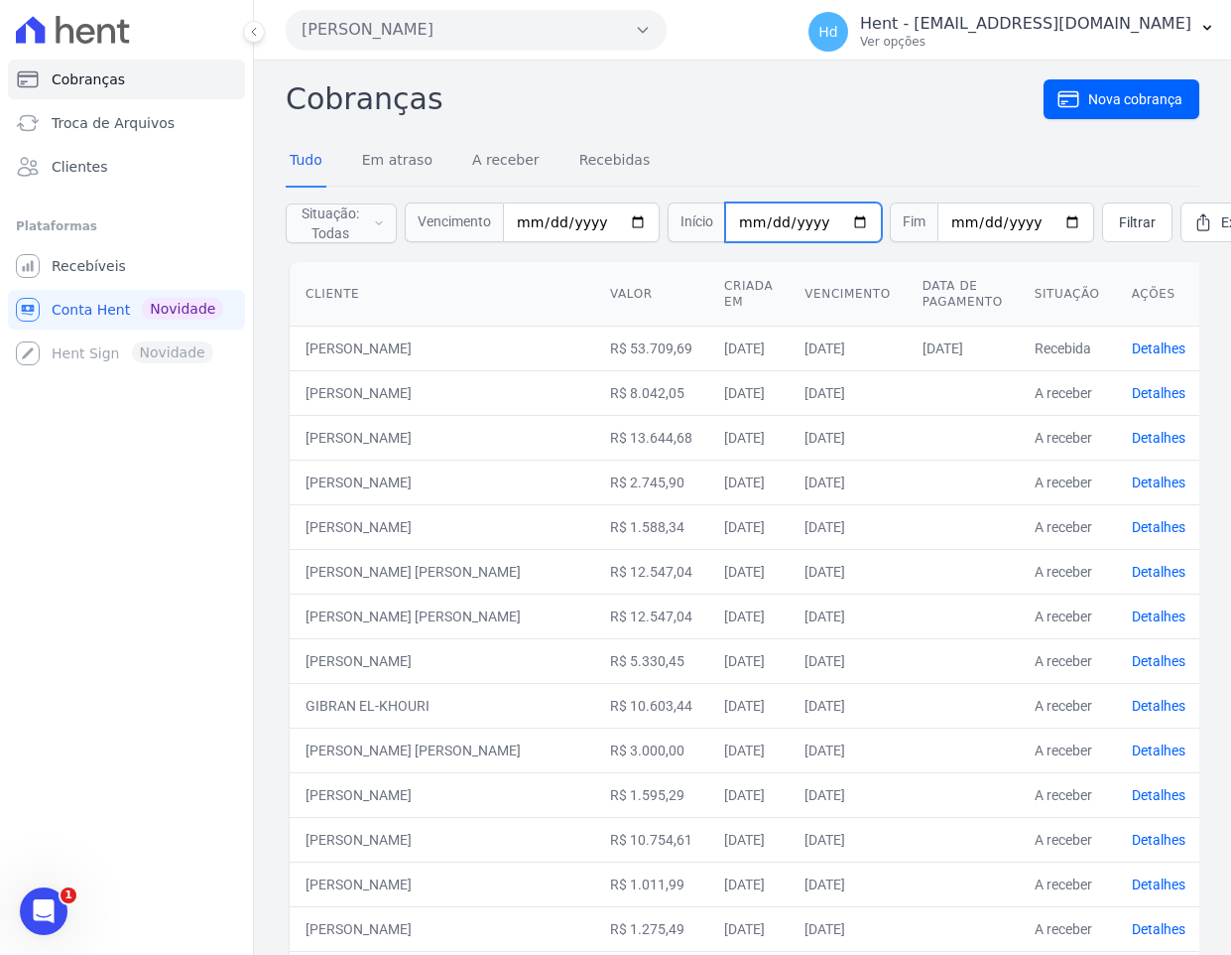
click at [841, 222] on input "date" at bounding box center [803, 222] width 157 height 40
type input "[DATE]"
click at [1043, 216] on input "date" at bounding box center [1016, 222] width 157 height 40
type input "[DATE]"
click at [1114, 231] on link "Filtrar" at bounding box center [1137, 222] width 70 height 40
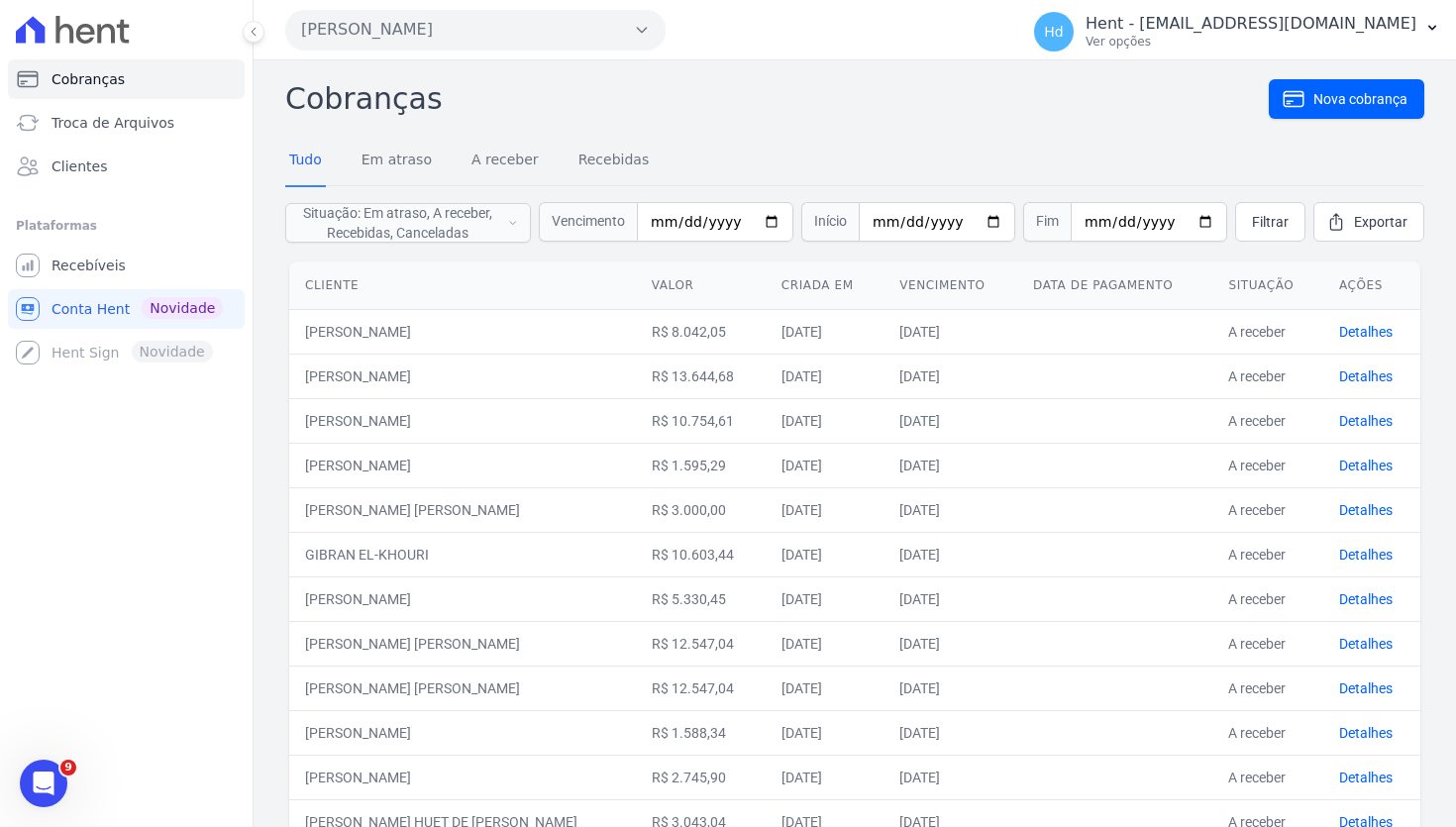
click at [902, 326] on td "30/10/2025" at bounding box center [950, 331] width 134 height 45
click at [173, 125] on link "Troca de Arquivos" at bounding box center [126, 123] width 237 height 40
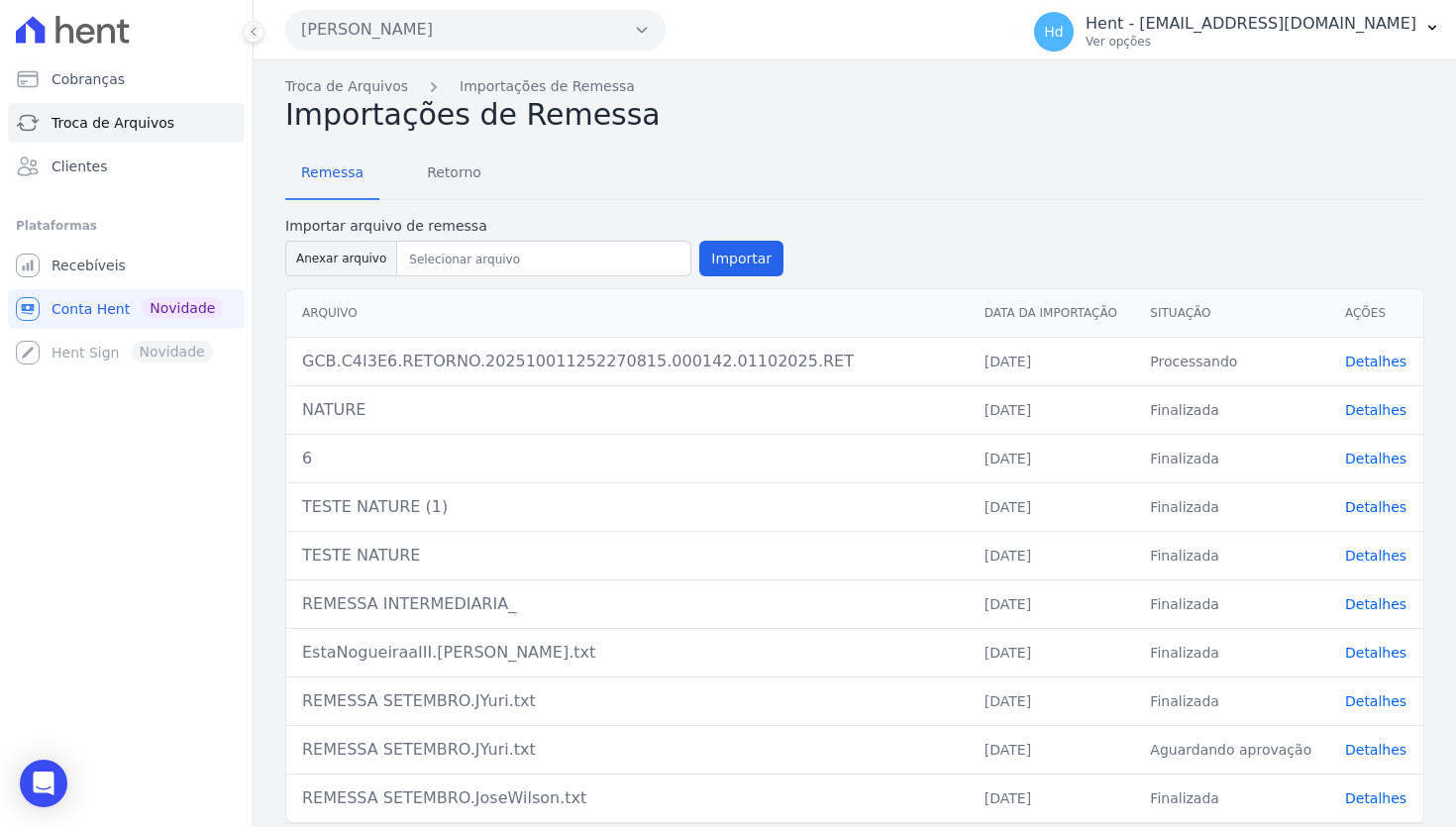
click at [558, 37] on button "Hildegardo De Noronha" at bounding box center [475, 30] width 380 height 40
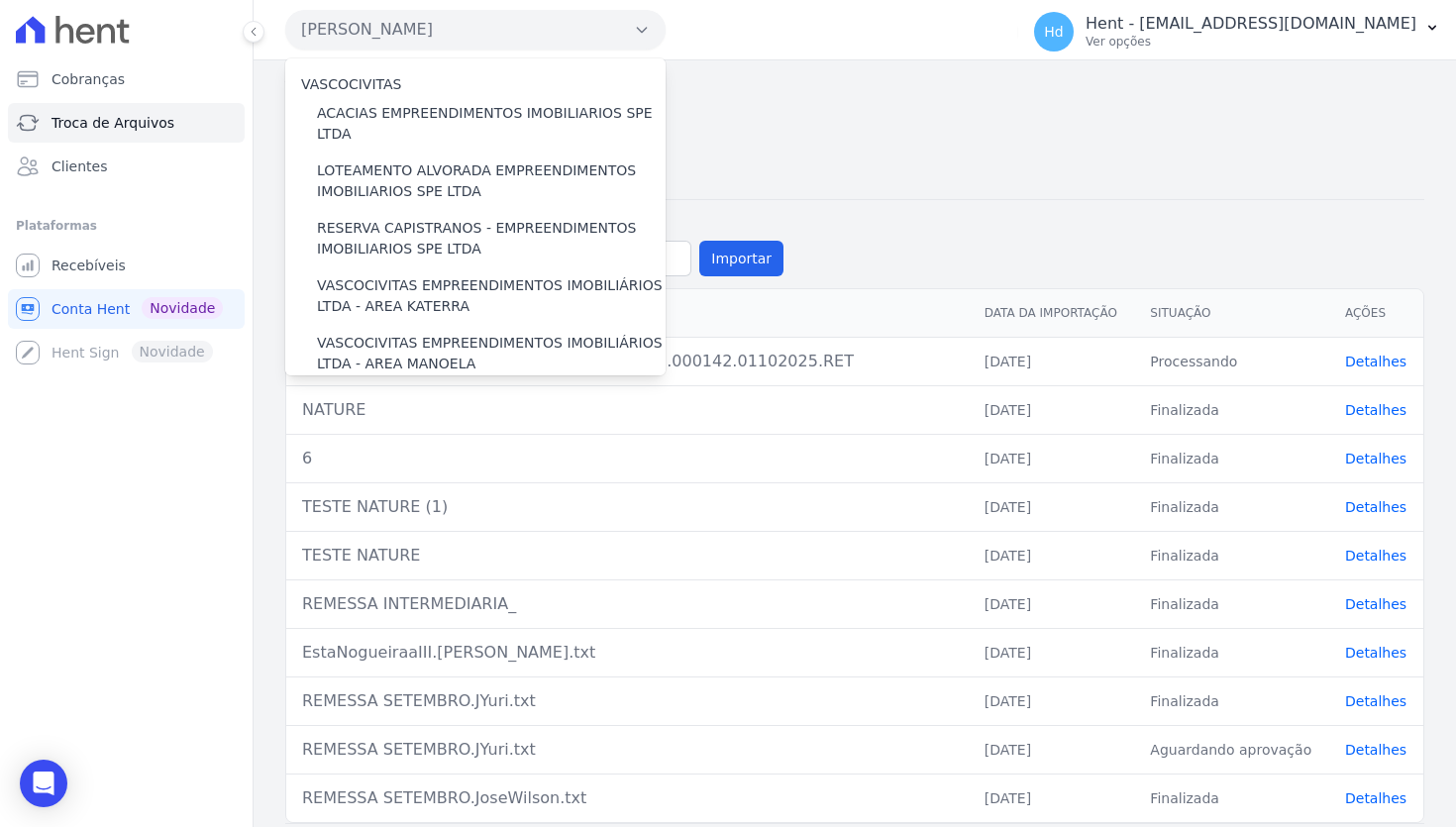
click at [615, 18] on button "Hildegardo De Noronha" at bounding box center [475, 30] width 380 height 40
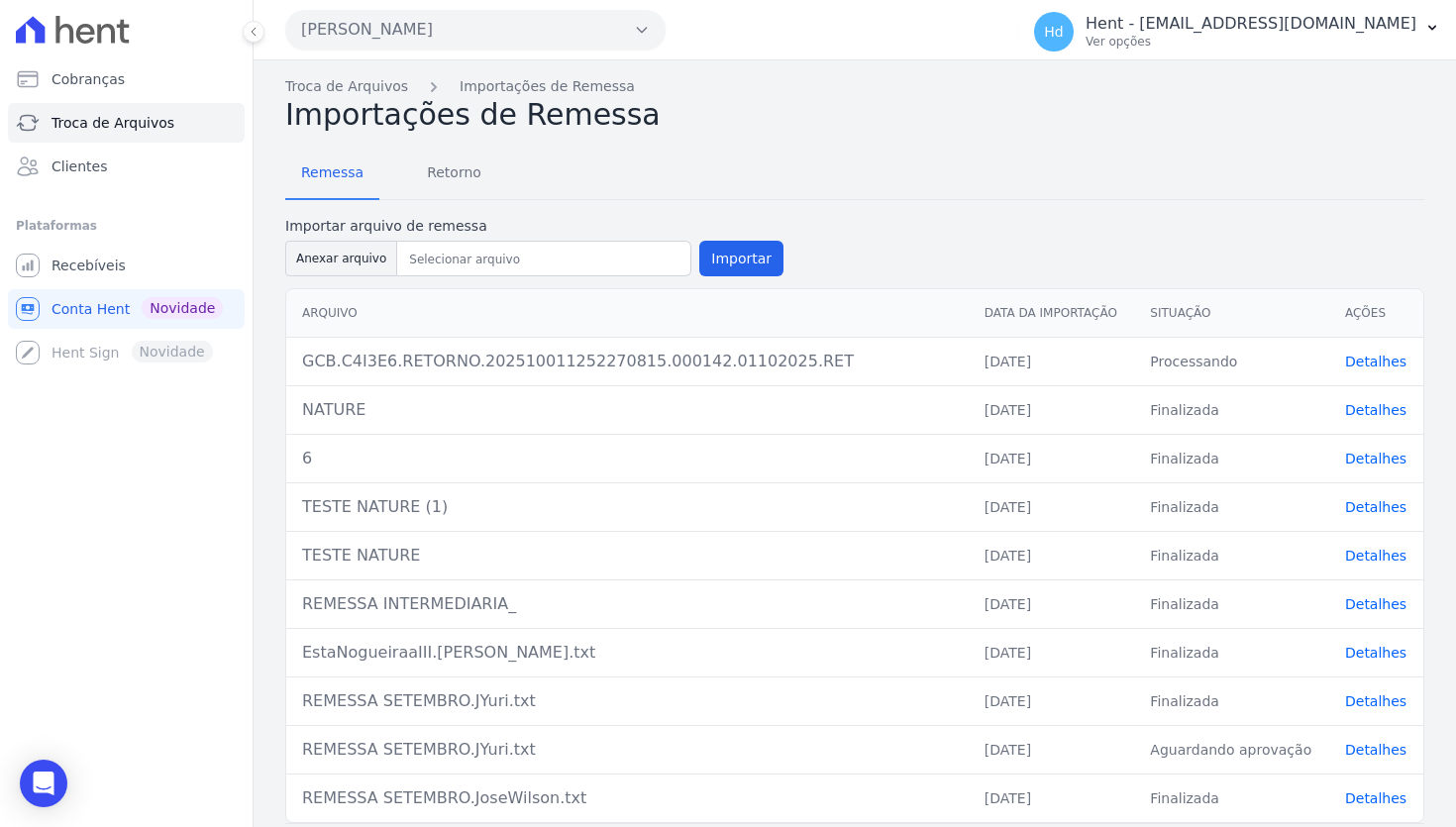
click at [617, 23] on button "Hildegardo De Noronha" at bounding box center [475, 30] width 380 height 40
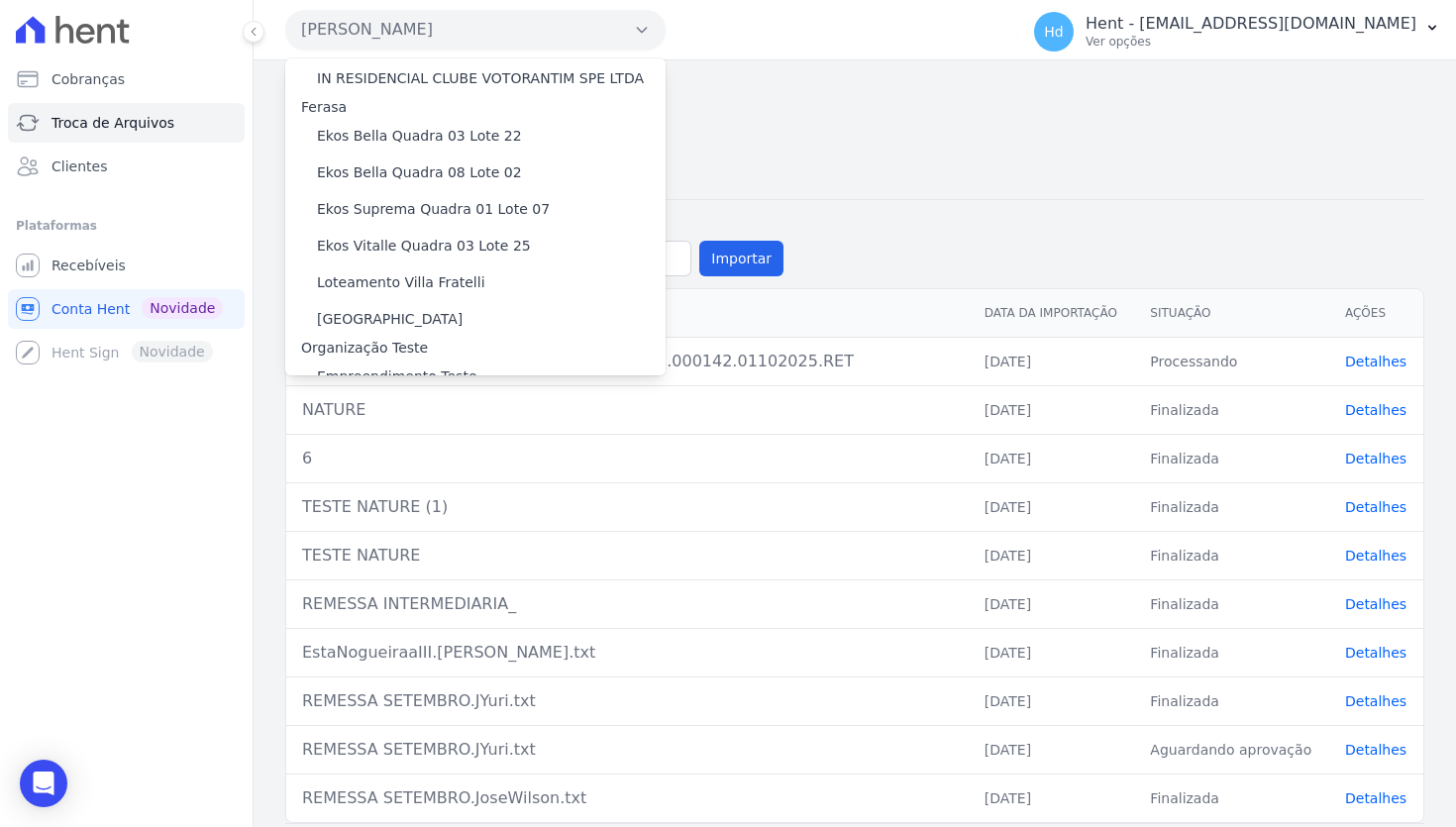
scroll to position [13248, 0]
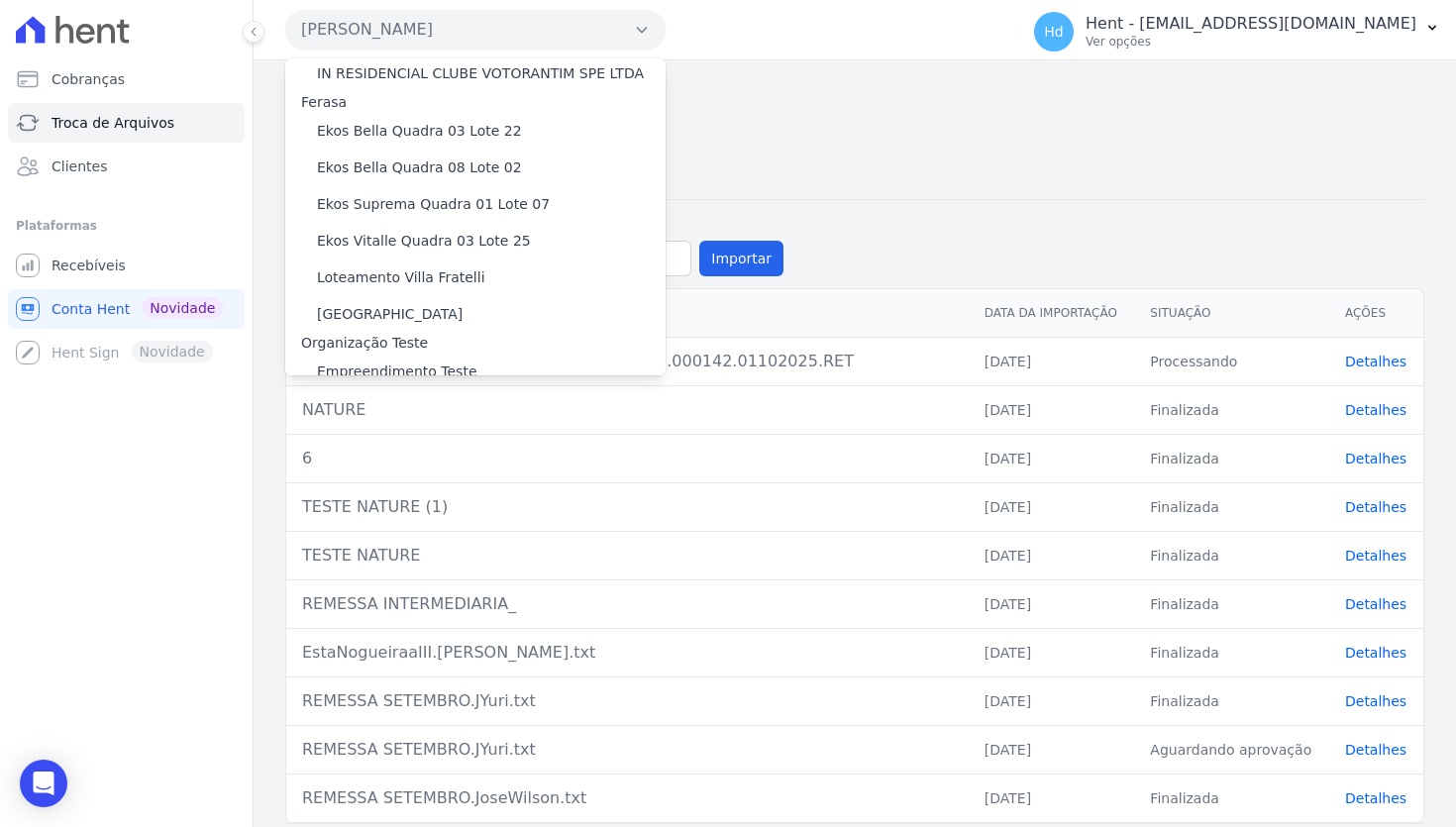
click at [414, 680] on label "SOLAR BELLAVISTA" at bounding box center [383, 690] width 133 height 21
click at [0, 0] on input "SOLAR BELLAVISTA" at bounding box center [0, 0] width 0 height 0
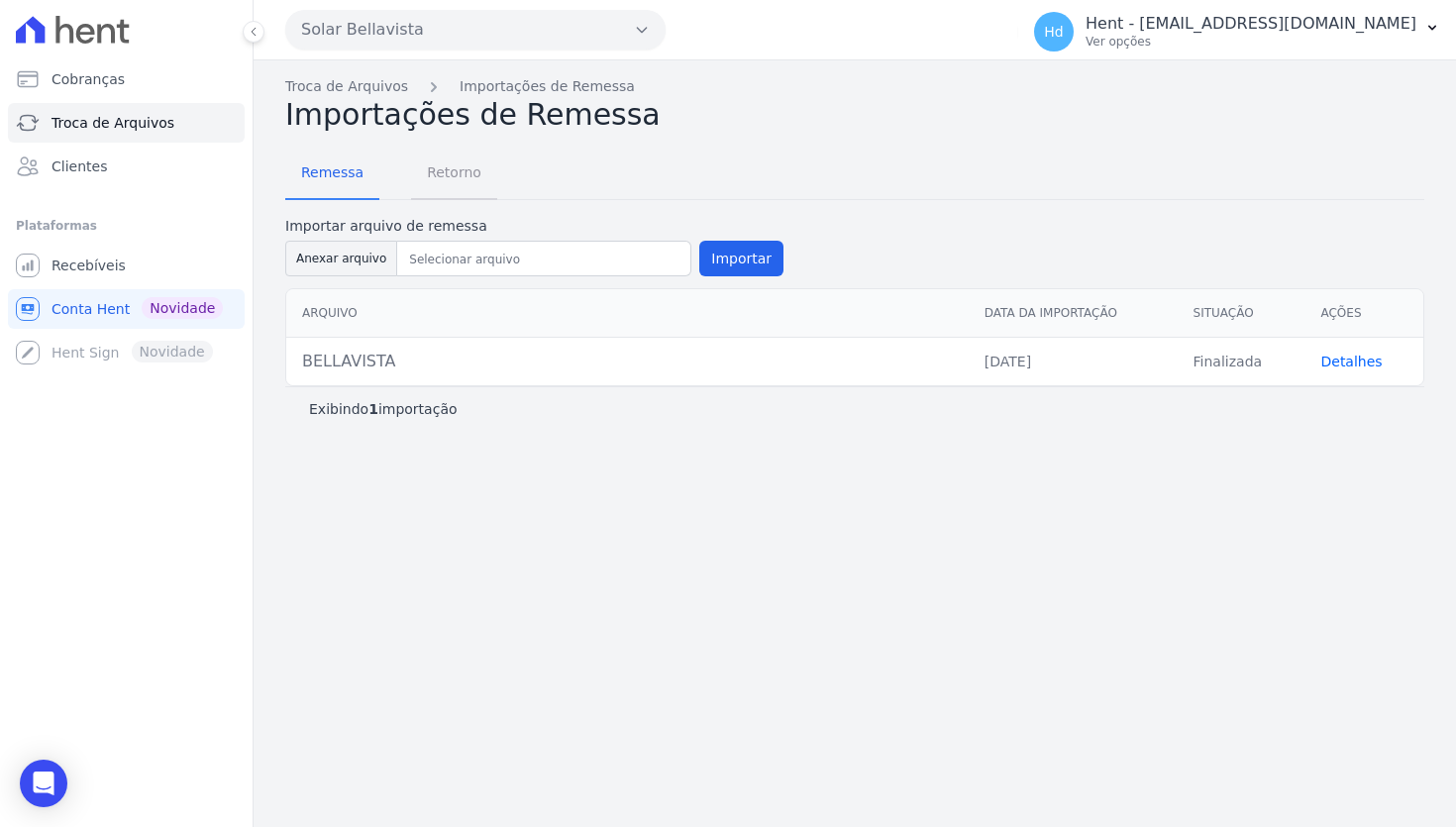
click at [455, 185] on span "Retorno" at bounding box center [454, 173] width 78 height 40
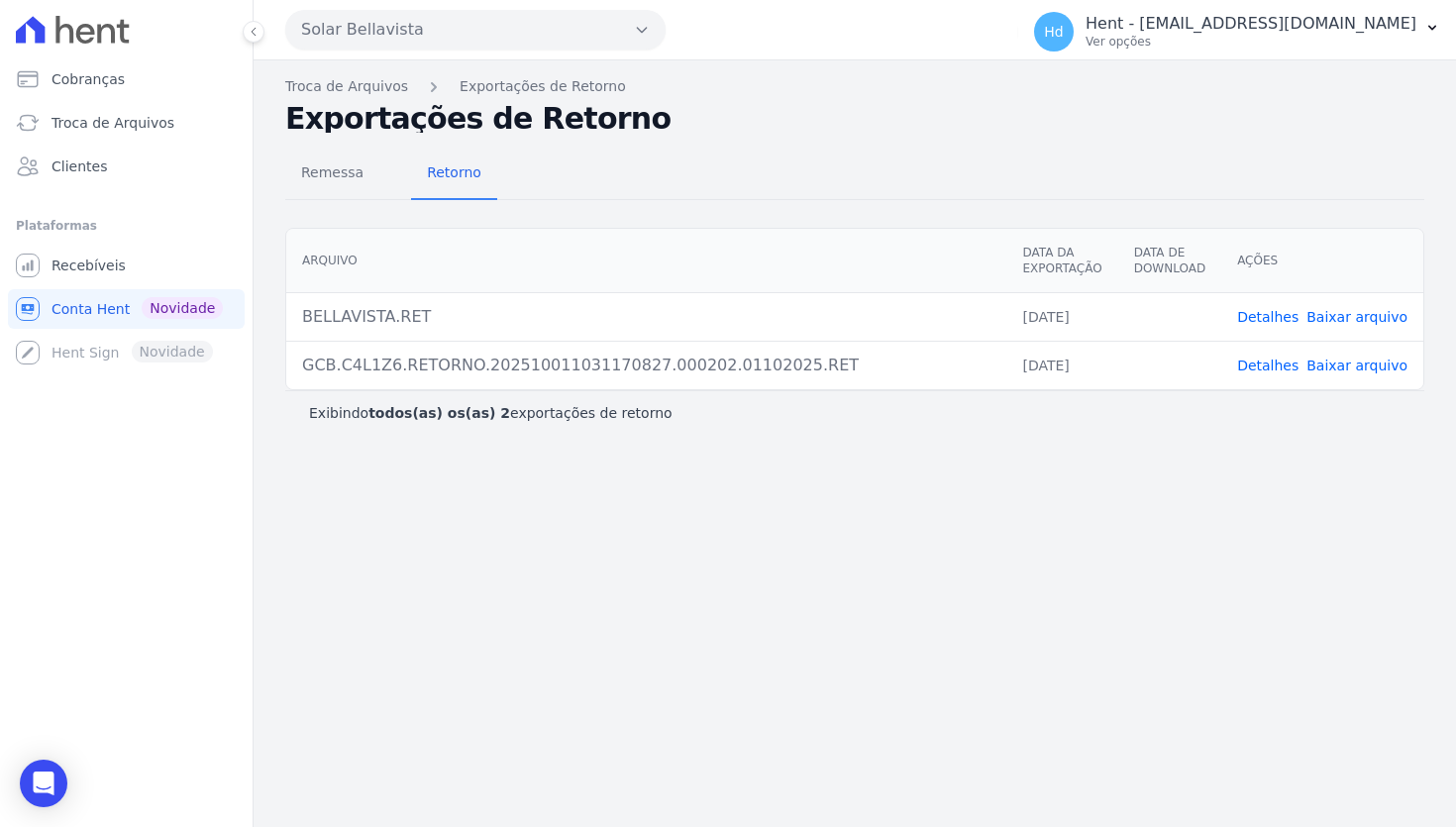
click at [1227, 316] on link "Detalhes" at bounding box center [1267, 317] width 62 height 16
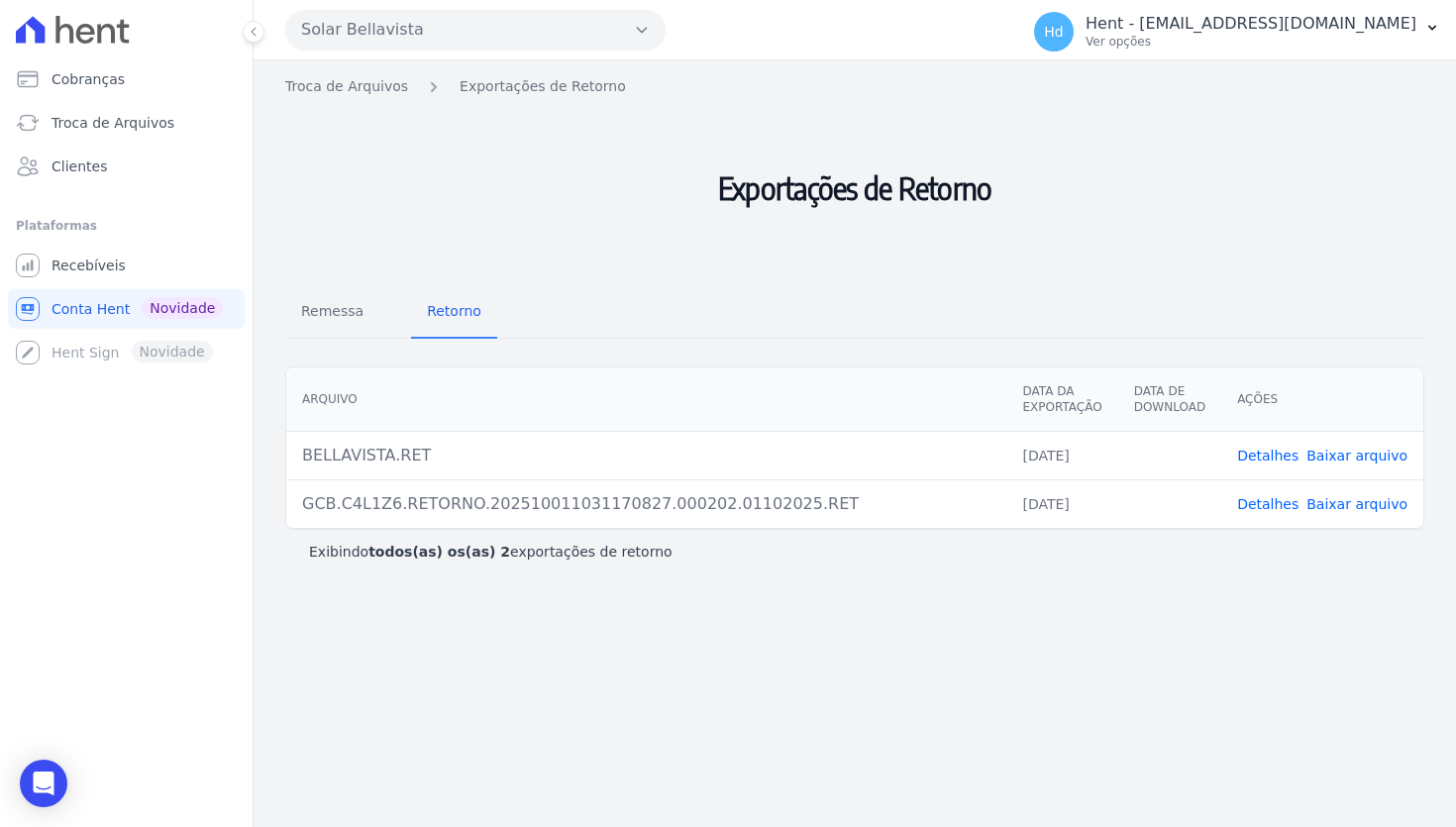
click at [468, 213] on h2 "Exportações de Retorno" at bounding box center [854, 188] width 1139 height 167
click at [386, 88] on link "Troca de Arquivos" at bounding box center [346, 86] width 123 height 21
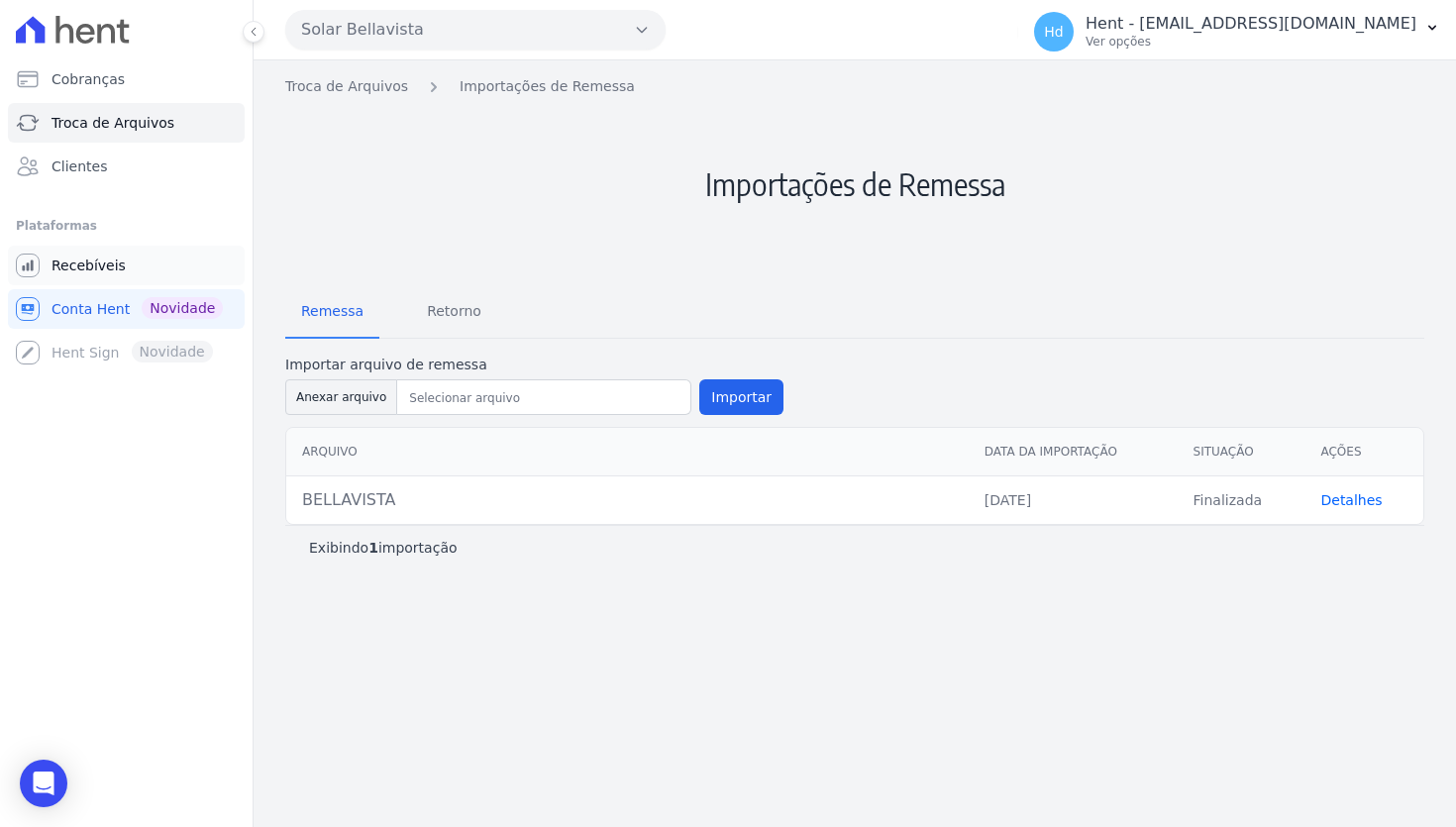
click at [78, 267] on span "Recebíveis" at bounding box center [89, 265] width 74 height 20
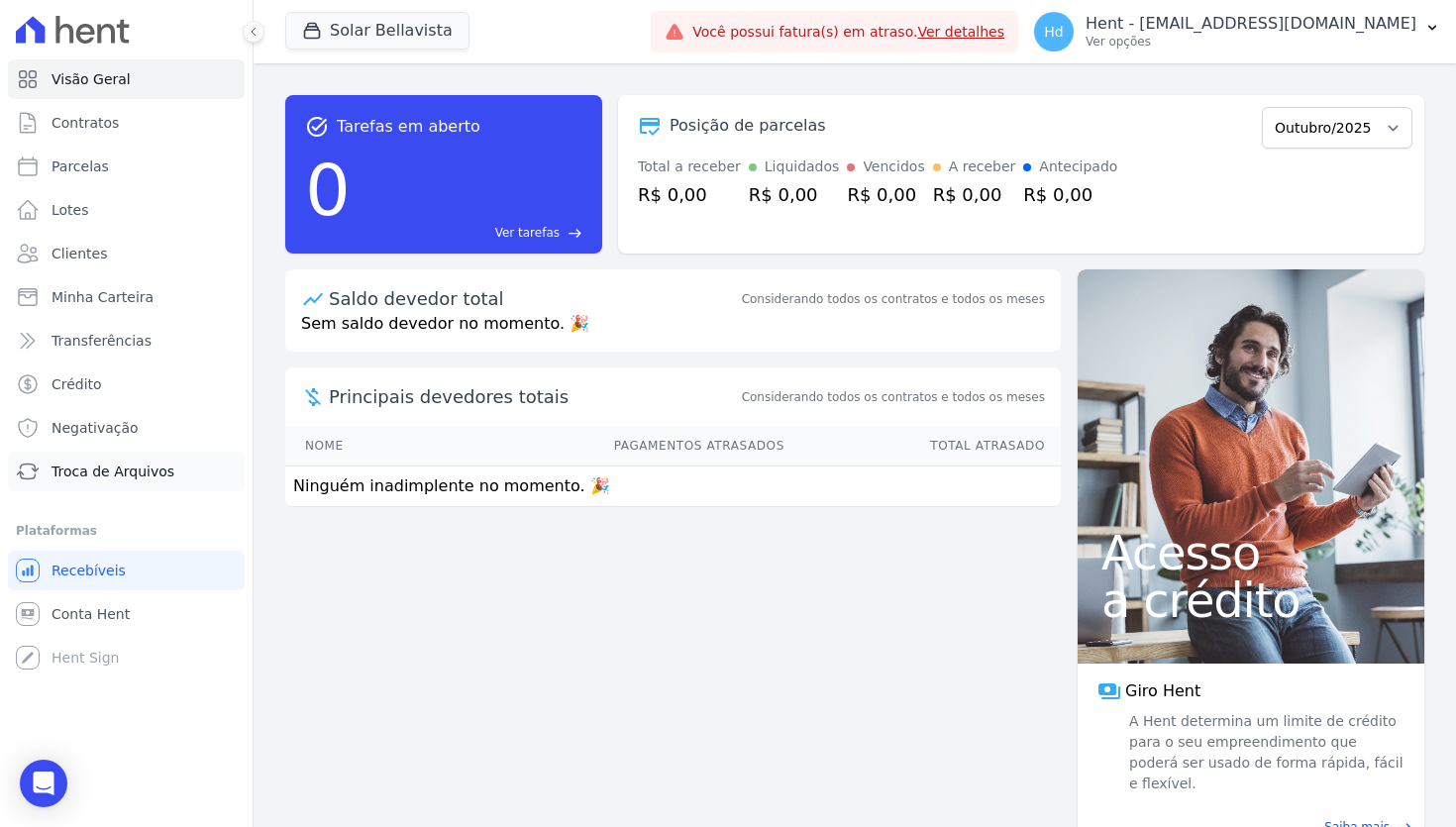
click at [152, 461] on span "Troca de Arquivos" at bounding box center [113, 471] width 123 height 20
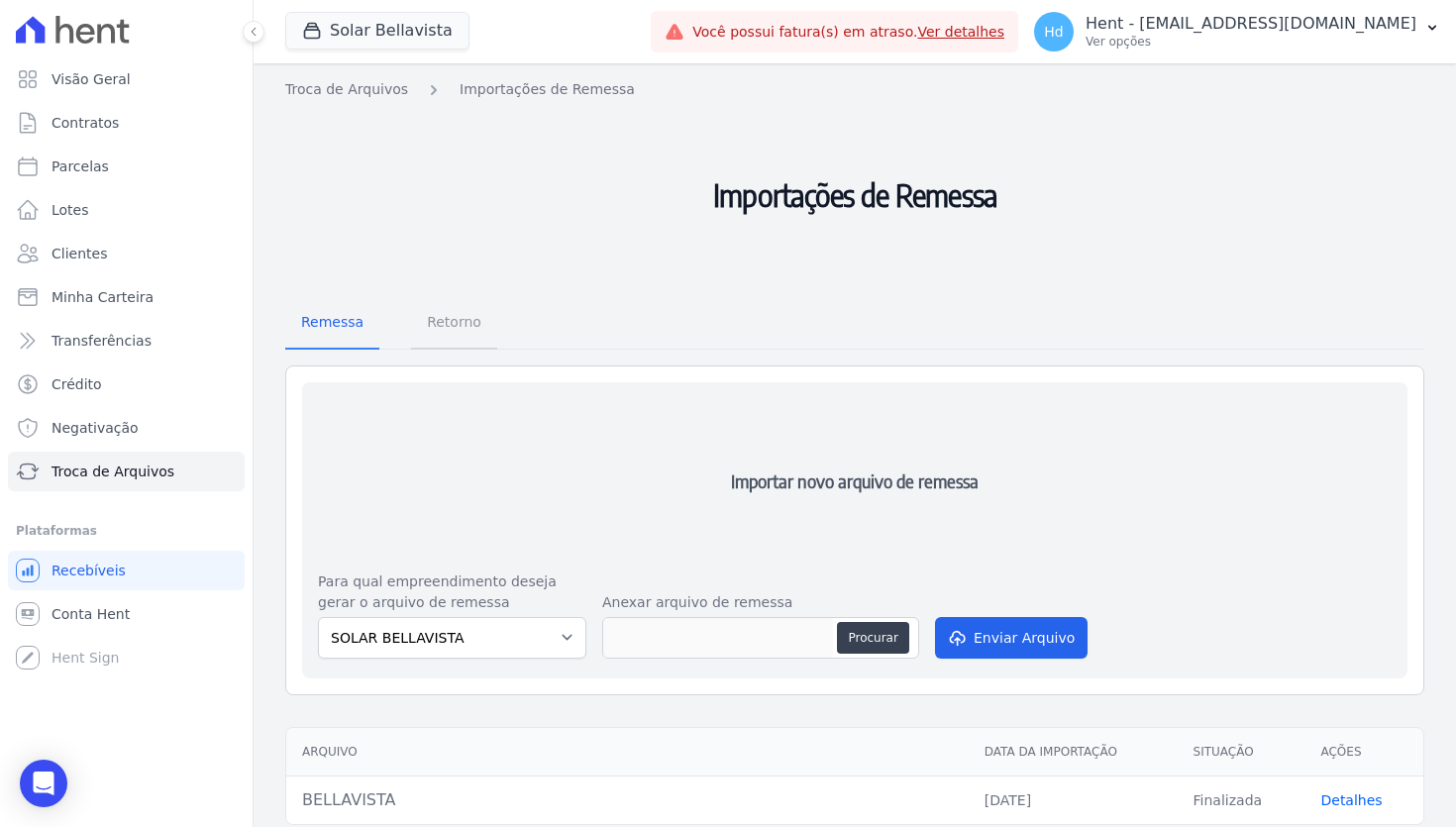
click at [454, 315] on span "Retorno" at bounding box center [454, 322] width 78 height 40
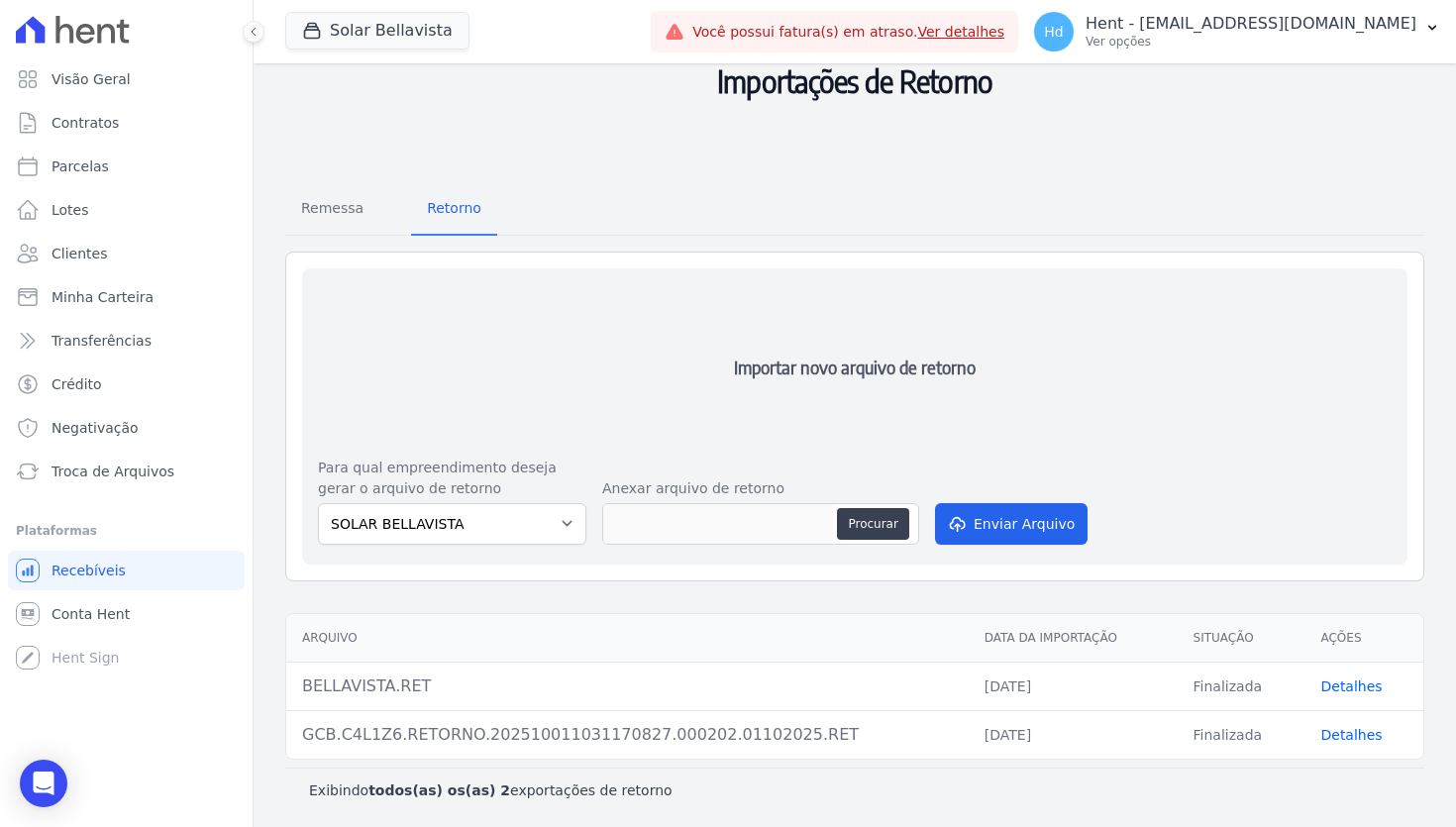
click at [1227, 678] on link "Detalhes" at bounding box center [1351, 686] width 62 height 16
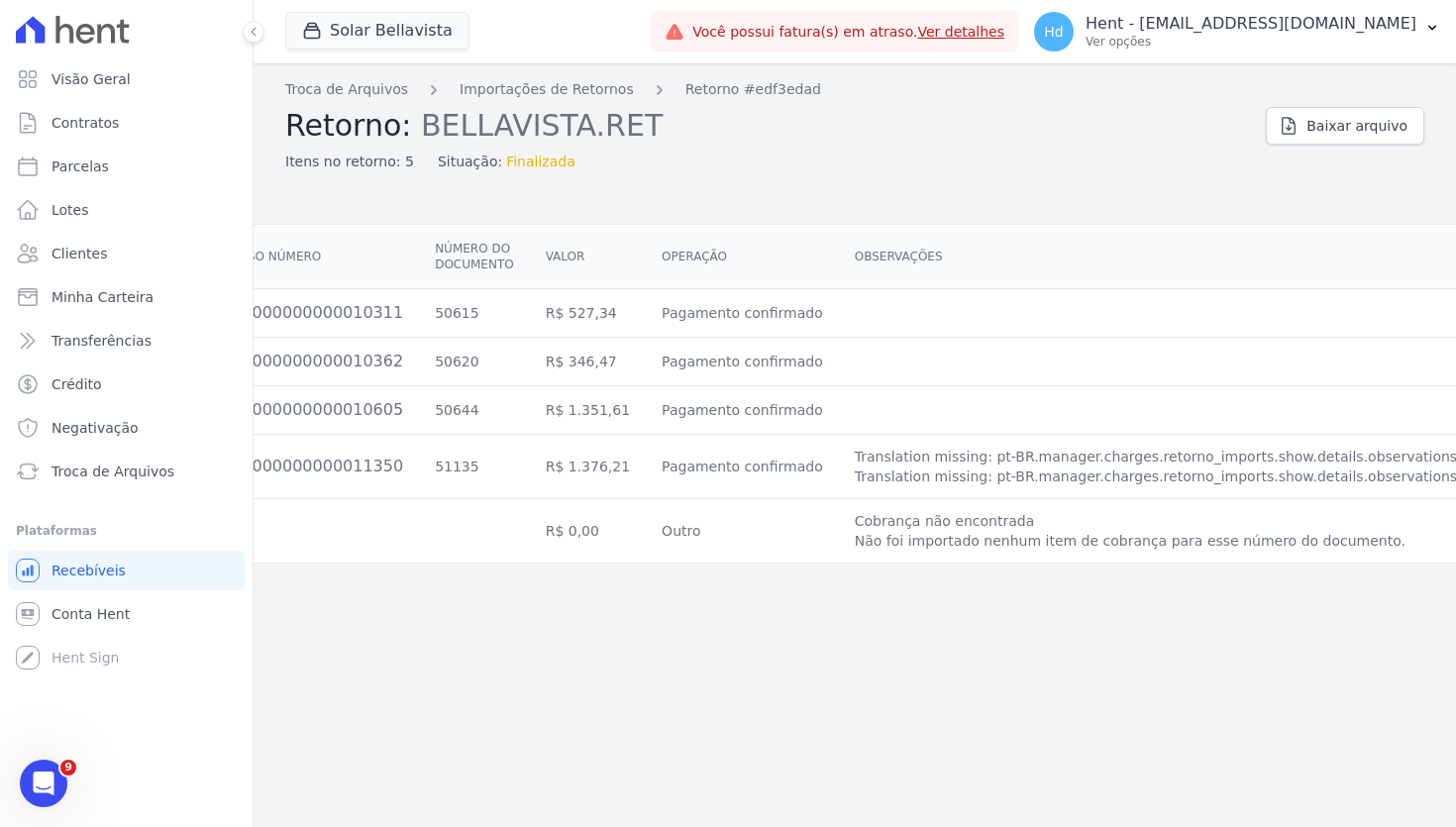
scroll to position [0, 520]
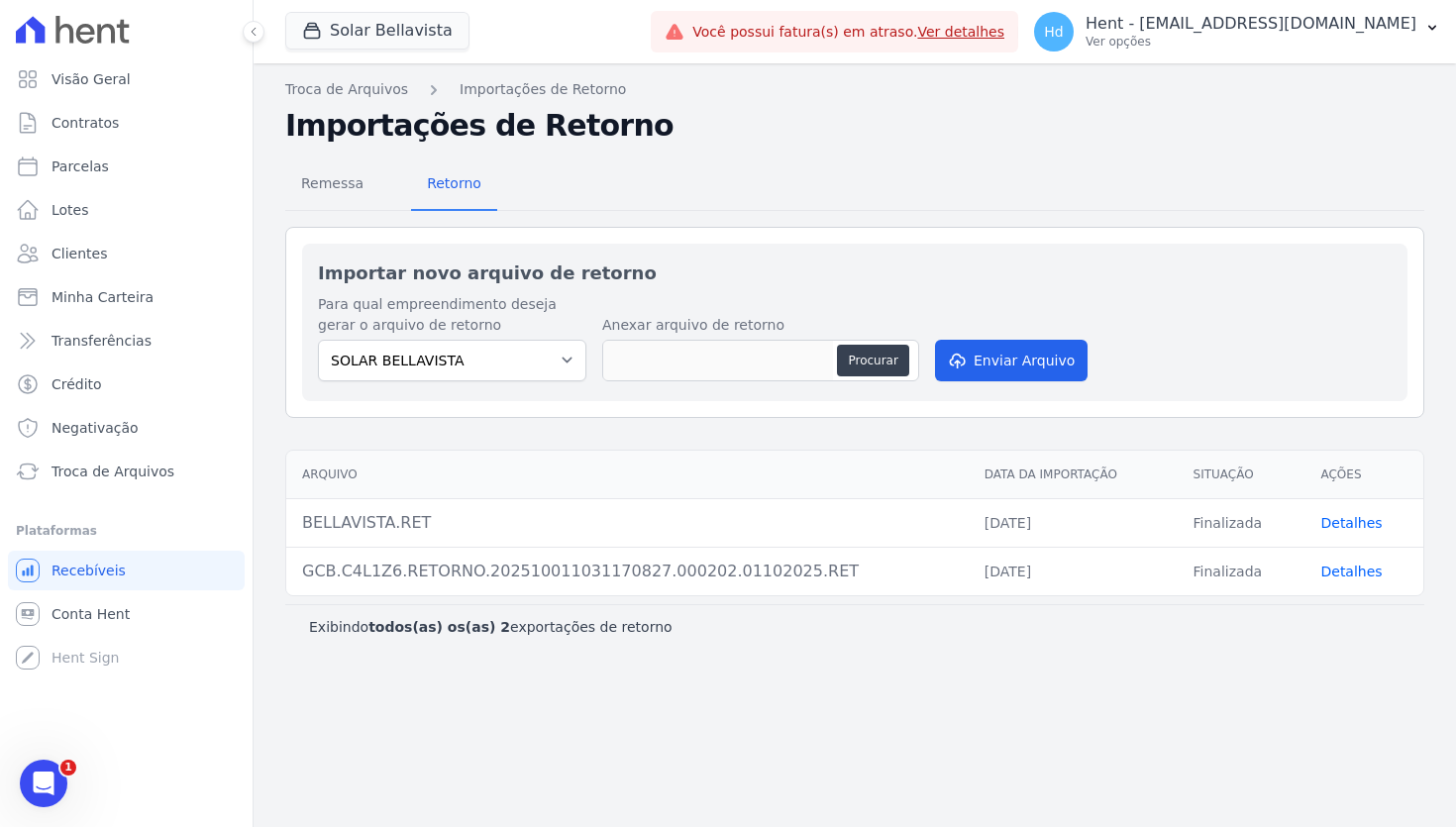
click at [1356, 527] on link "Detalhes" at bounding box center [1351, 523] width 62 height 16
